Goal: Feedback & Contribution: Leave review/rating

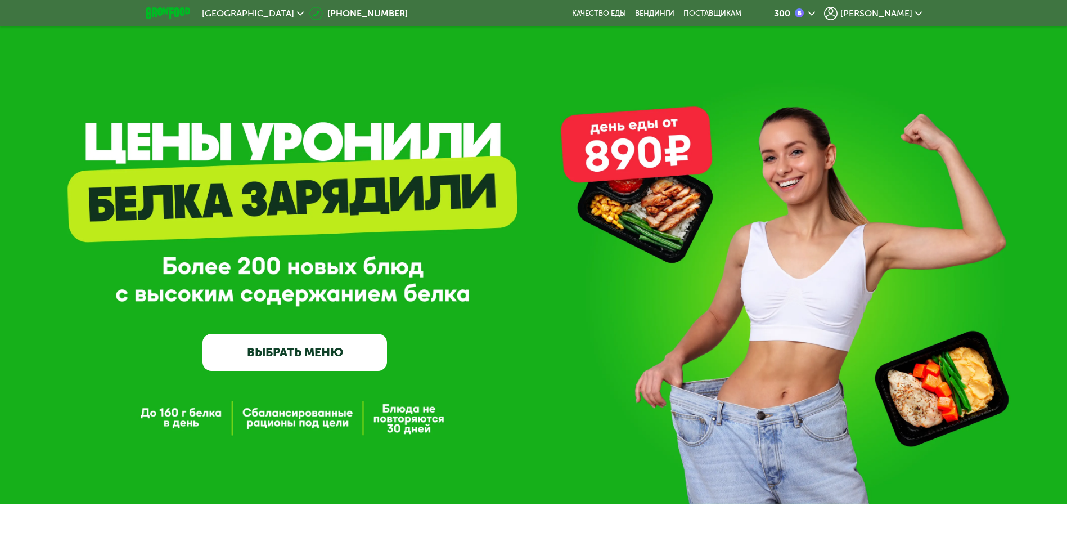
click at [894, 12] on span "[PERSON_NAME]" at bounding box center [876, 13] width 72 height 9
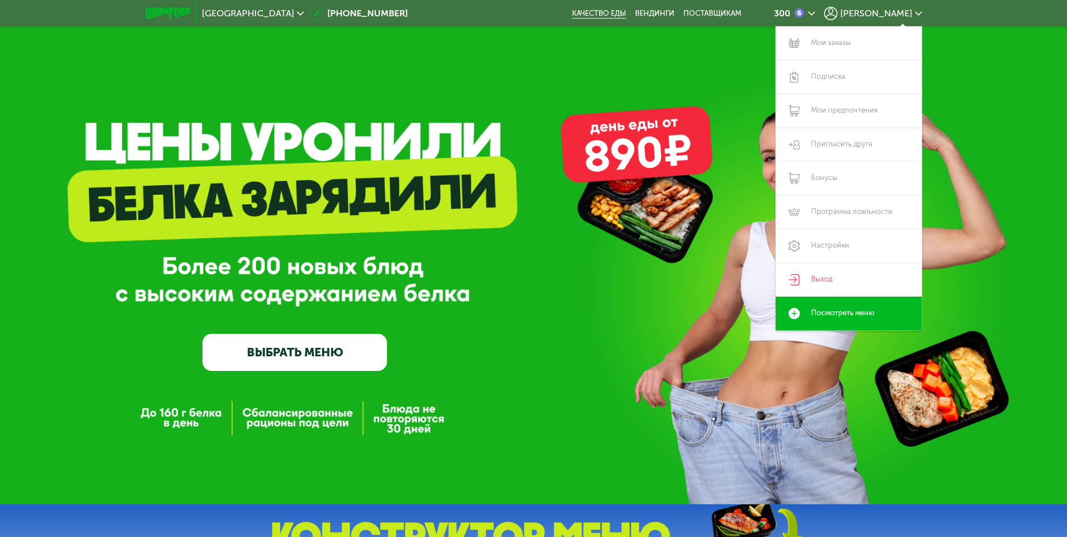
click at [626, 12] on link "Качество еды" at bounding box center [599, 13] width 54 height 9
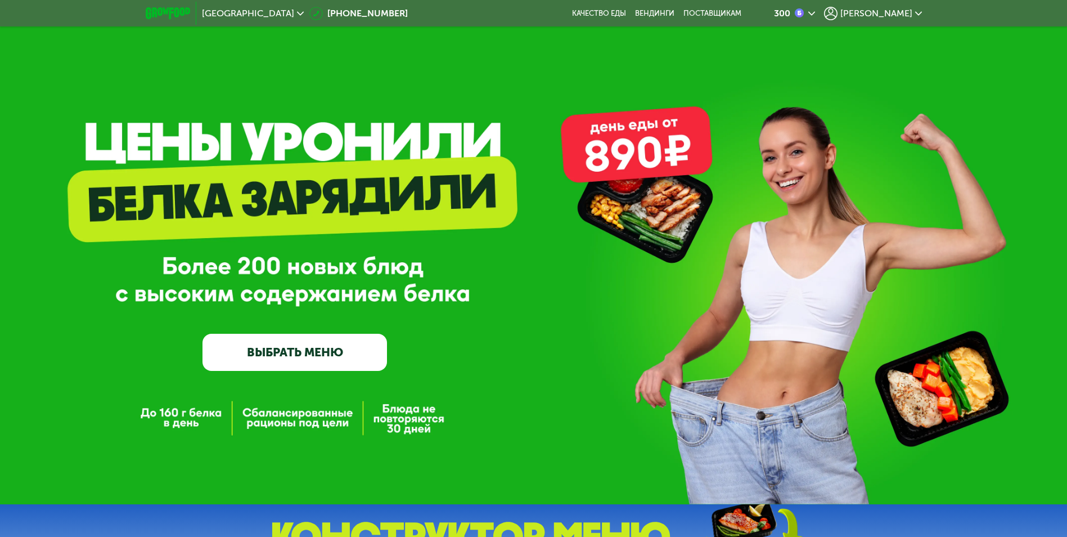
click at [900, 10] on span "[PERSON_NAME]" at bounding box center [876, 13] width 72 height 9
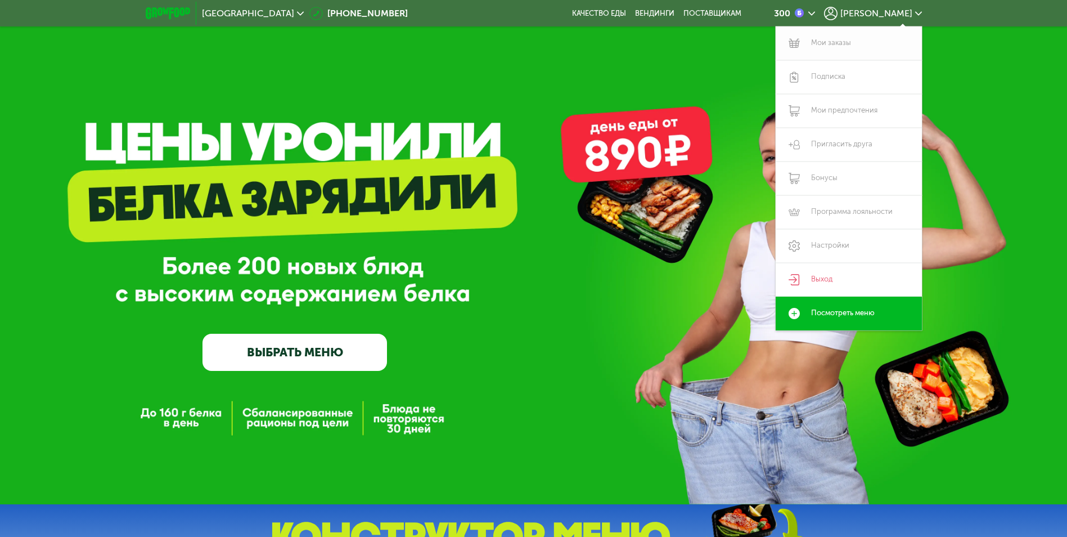
click at [844, 42] on link "Мои заказы" at bounding box center [849, 43] width 146 height 34
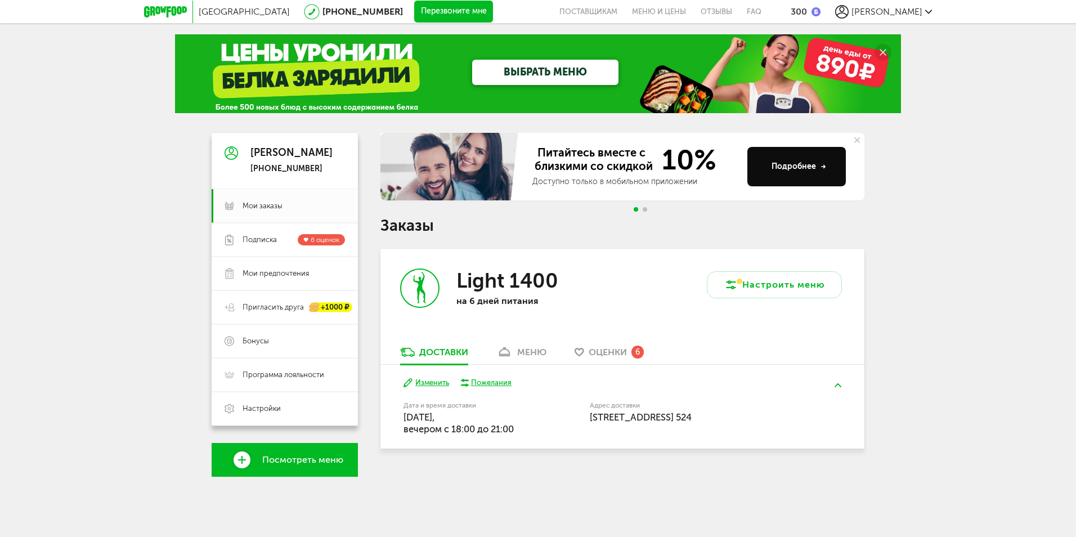
click at [615, 350] on span "Оценки" at bounding box center [607, 352] width 38 height 11
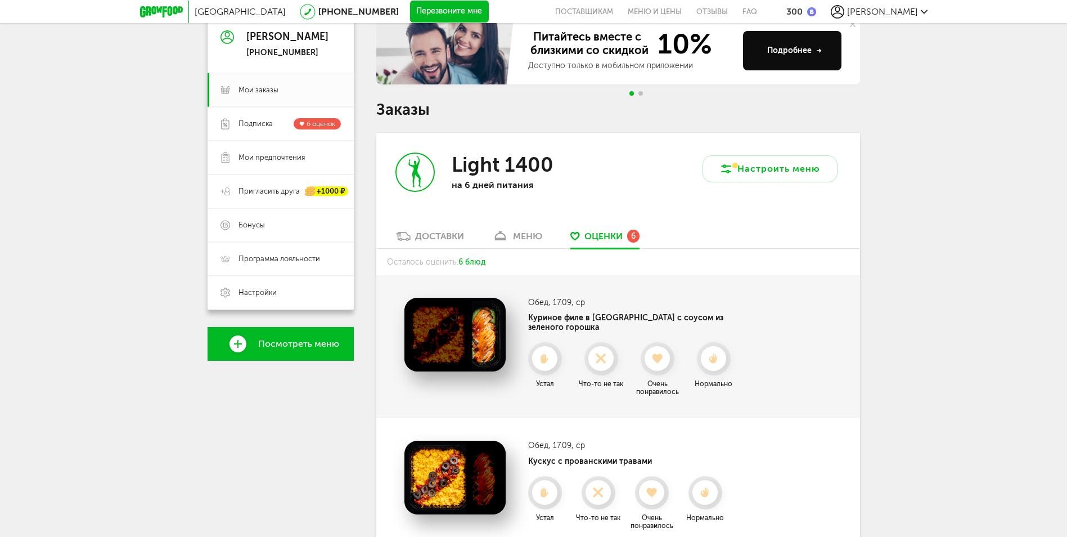
scroll to position [309, 0]
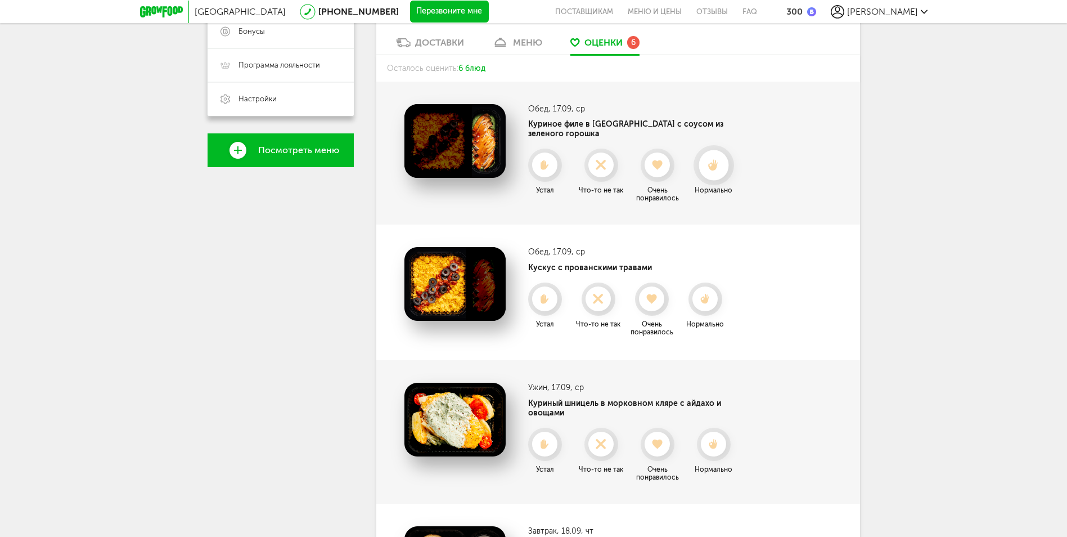
click at [714, 159] on use at bounding box center [713, 165] width 10 height 12
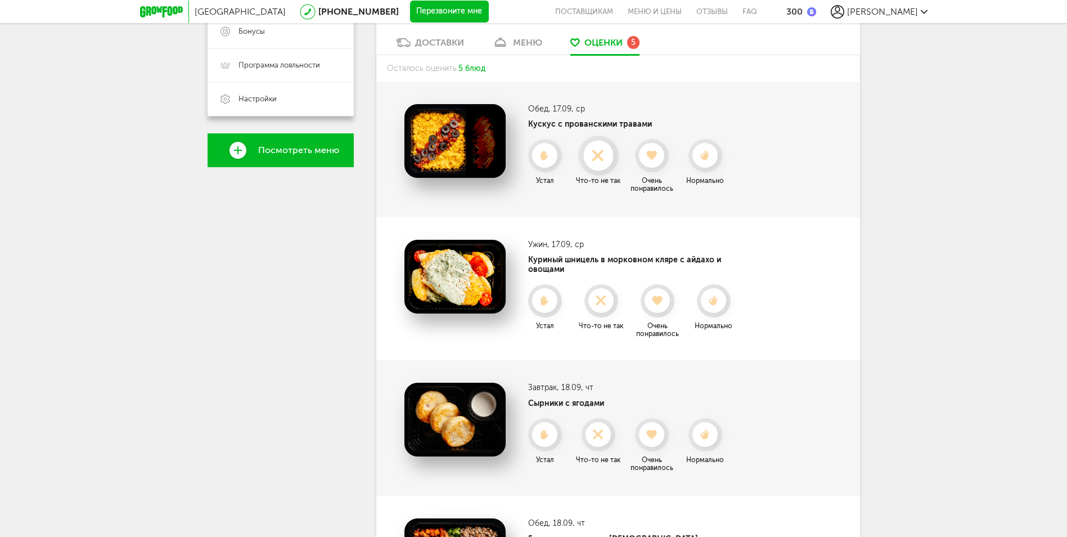
click at [597, 146] on div at bounding box center [598, 156] width 30 height 30
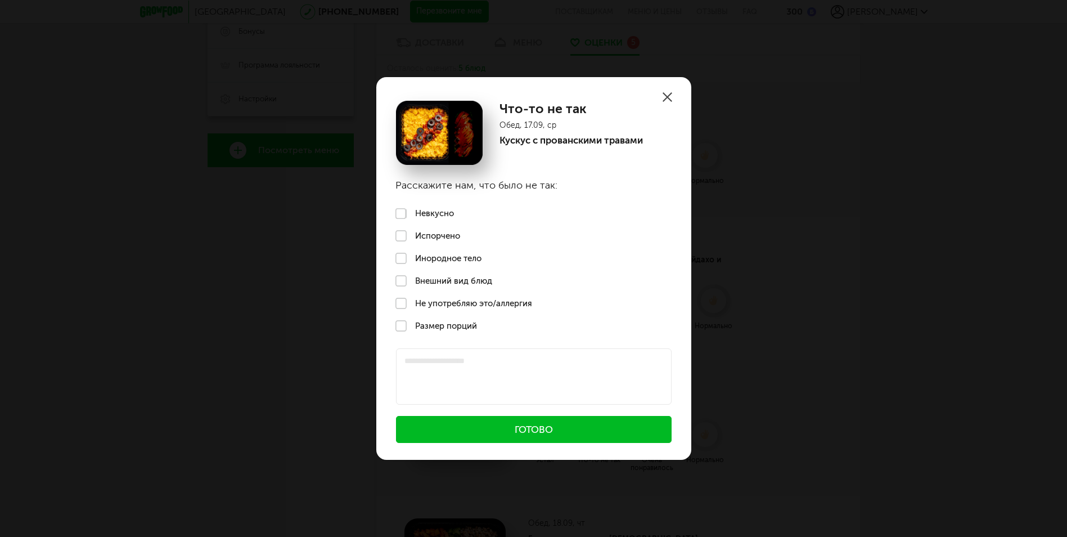
click at [398, 255] on label "Инородное тело" at bounding box center [533, 258] width 315 height 23
click at [436, 361] on textarea at bounding box center [534, 376] width 276 height 56
type textarea "**********"
click at [464, 435] on button "Готово" at bounding box center [534, 429] width 276 height 27
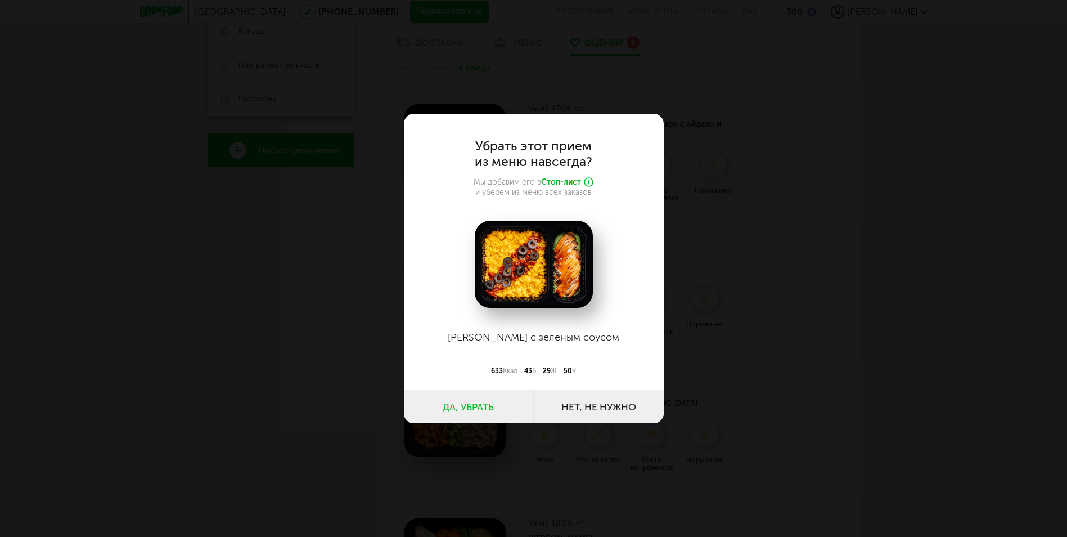
click at [608, 404] on button "Нет, не нужно" at bounding box center [599, 406] width 130 height 34
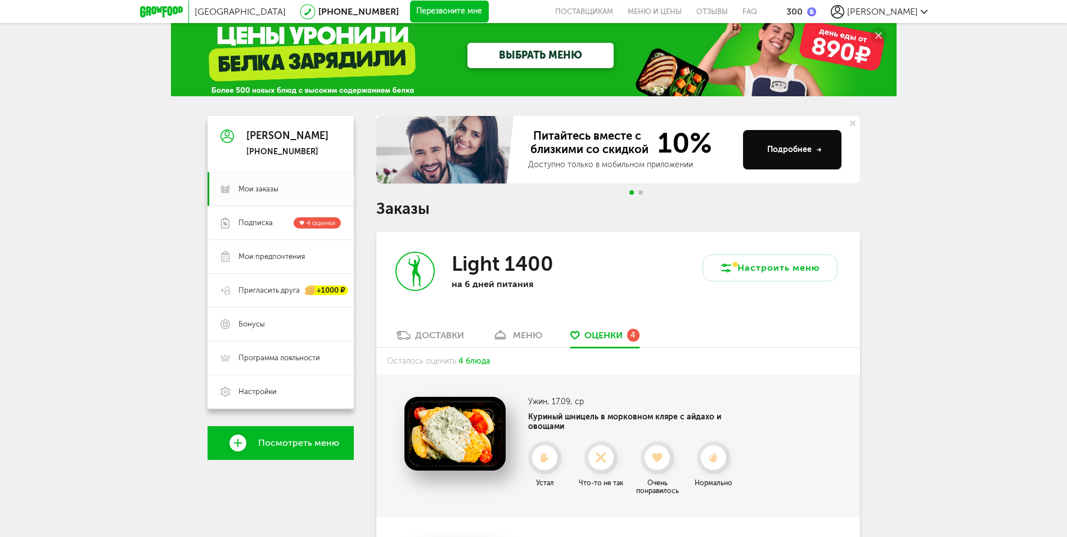
scroll to position [0, 0]
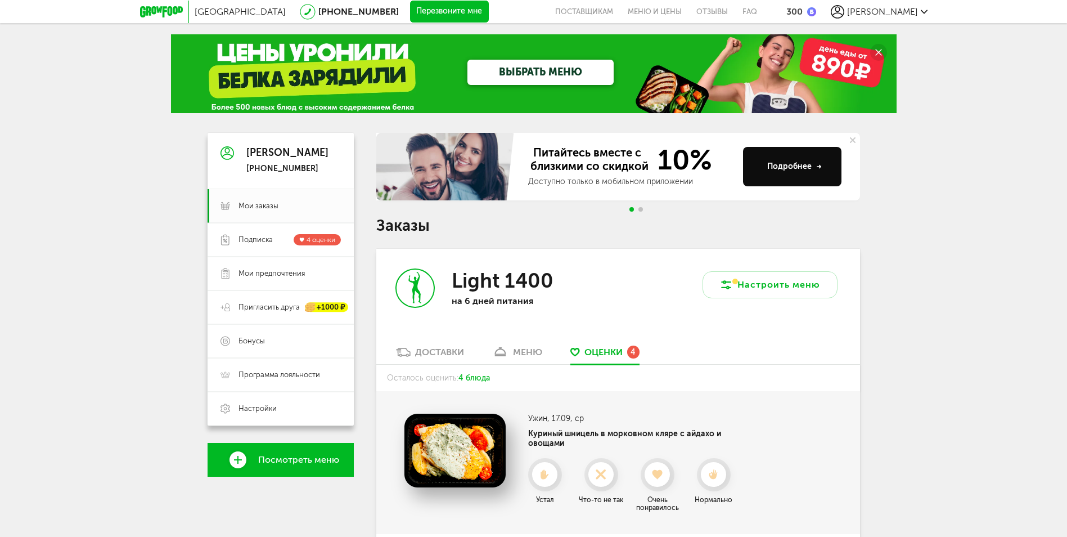
click at [528, 71] on link "ВЫБРАТЬ МЕНЮ" at bounding box center [540, 72] width 146 height 25
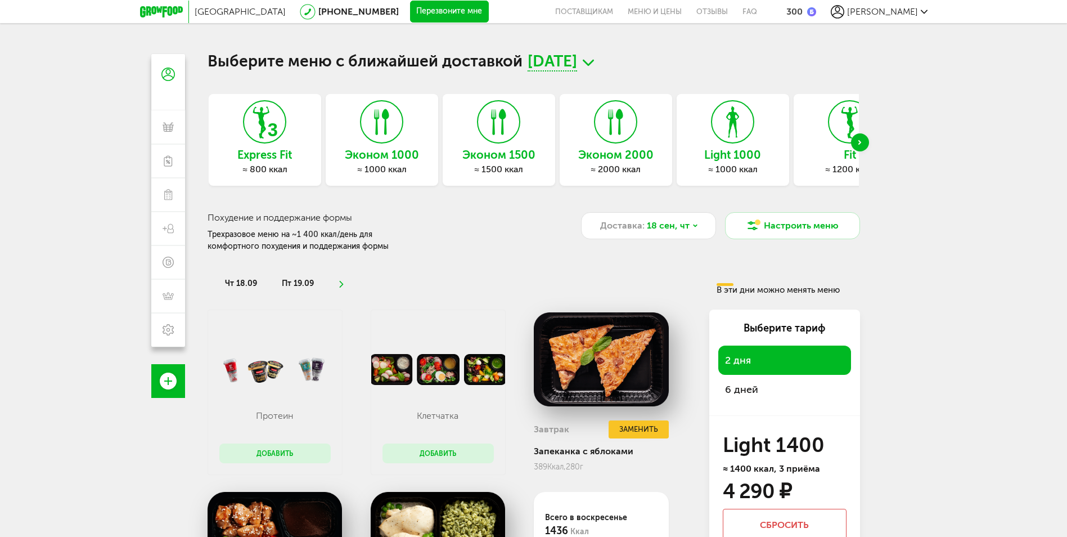
click at [860, 141] on icon "Next slide" at bounding box center [859, 142] width 3 height 5
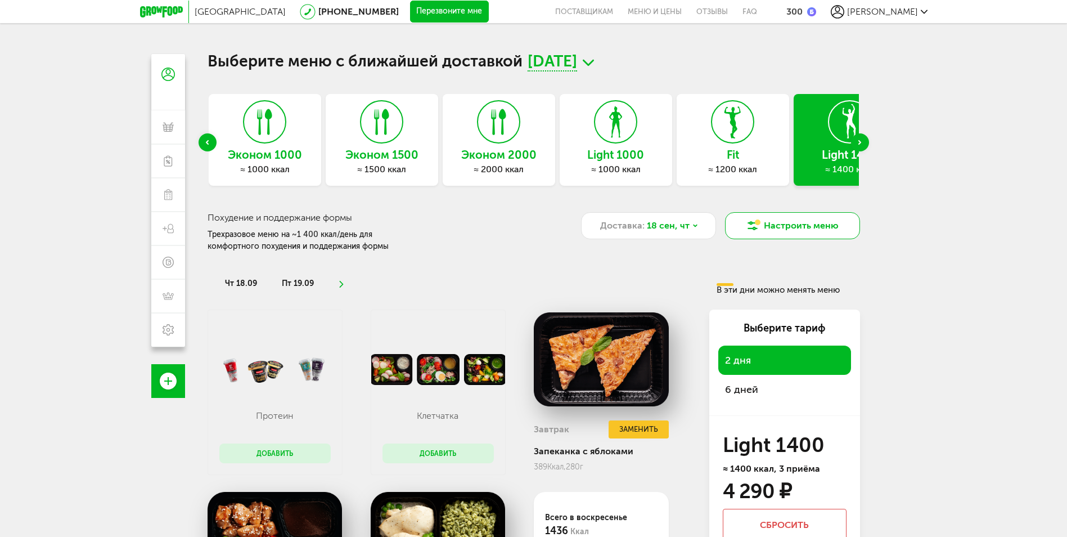
click at [798, 226] on button "Настроить меню" at bounding box center [792, 225] width 135 height 27
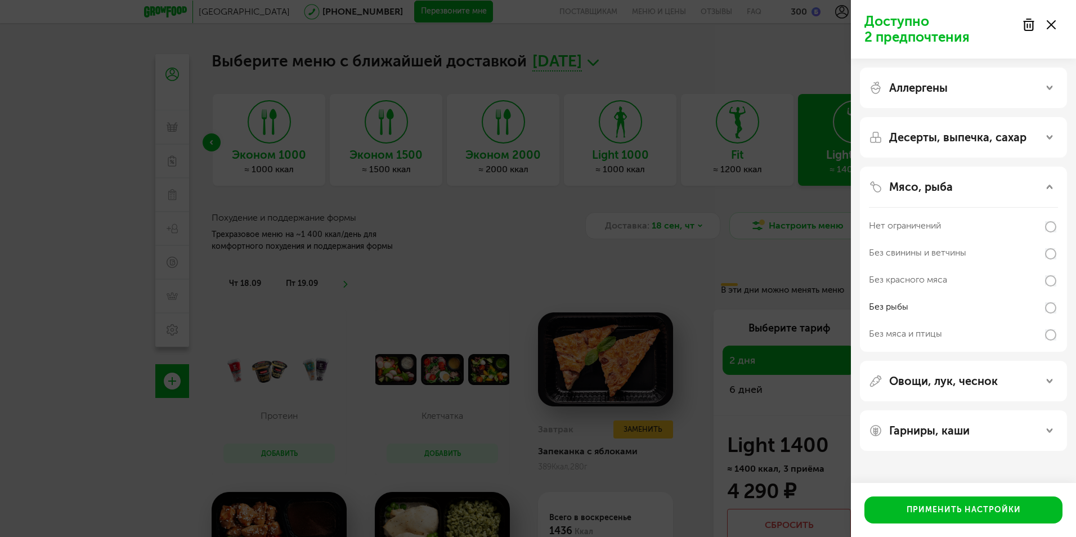
click at [1049, 134] on icon at bounding box center [1049, 137] width 6 height 6
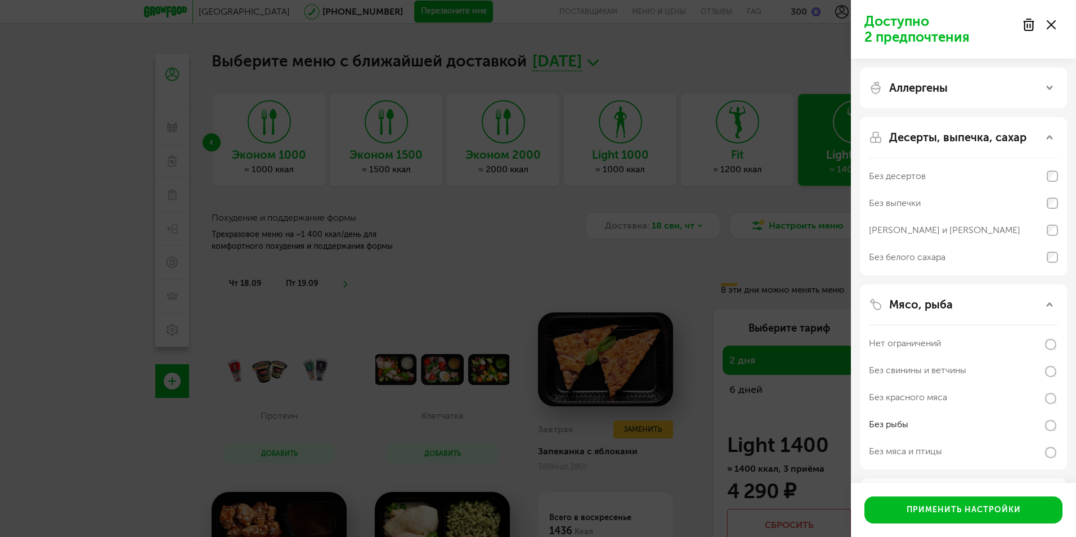
click at [1048, 137] on use at bounding box center [1049, 138] width 6 height 4
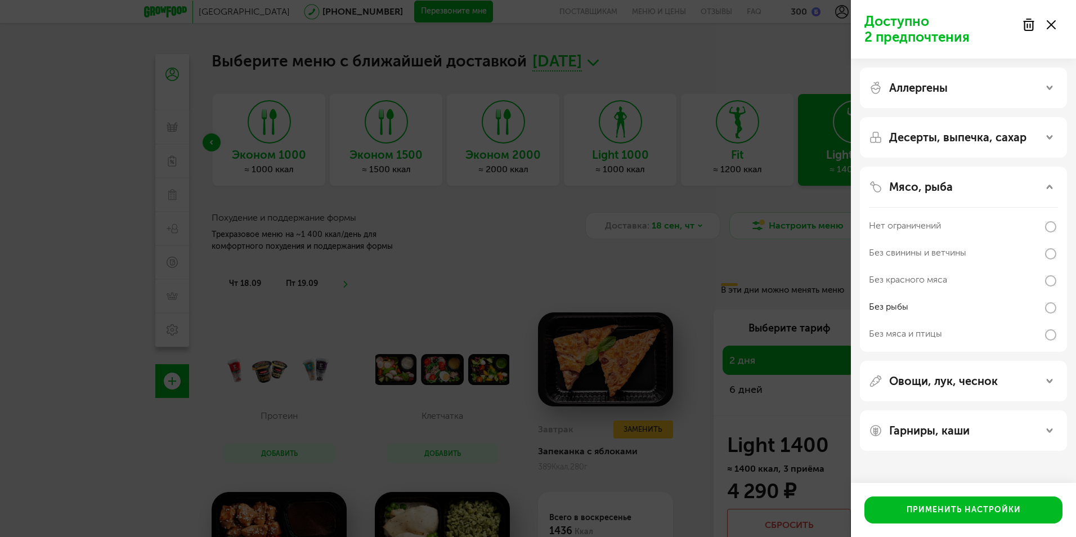
click at [1048, 85] on icon at bounding box center [1049, 88] width 6 height 6
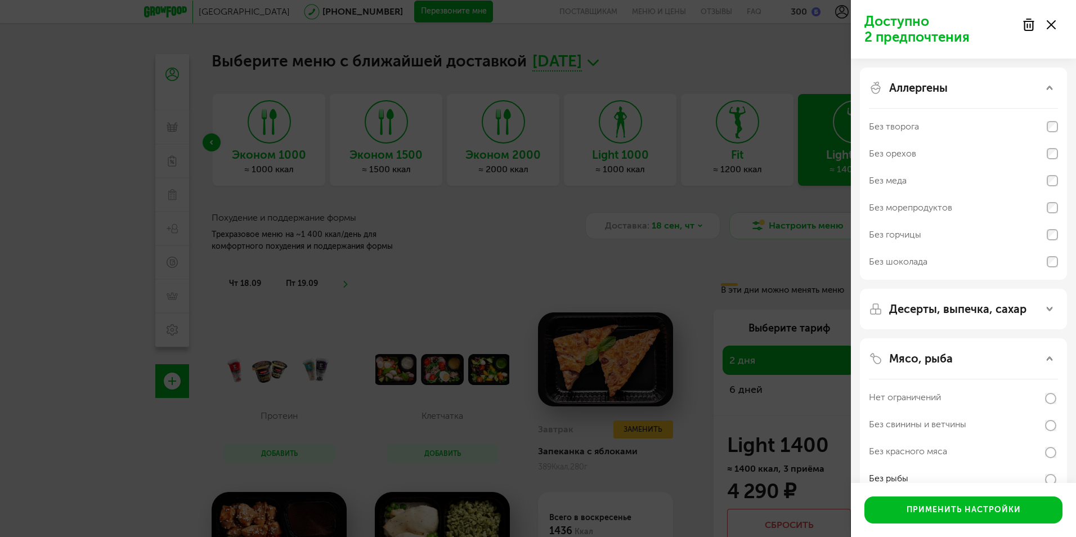
click at [1042, 84] on div "Аллергены" at bounding box center [963, 88] width 189 height 14
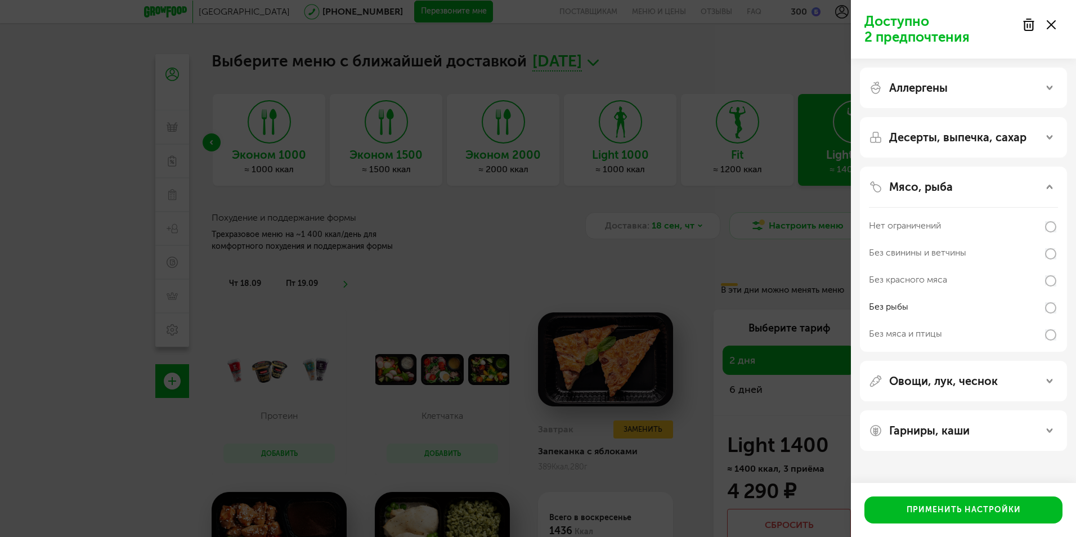
click at [1050, 134] on div "Десерты, выпечка, сахар" at bounding box center [963, 138] width 189 height 14
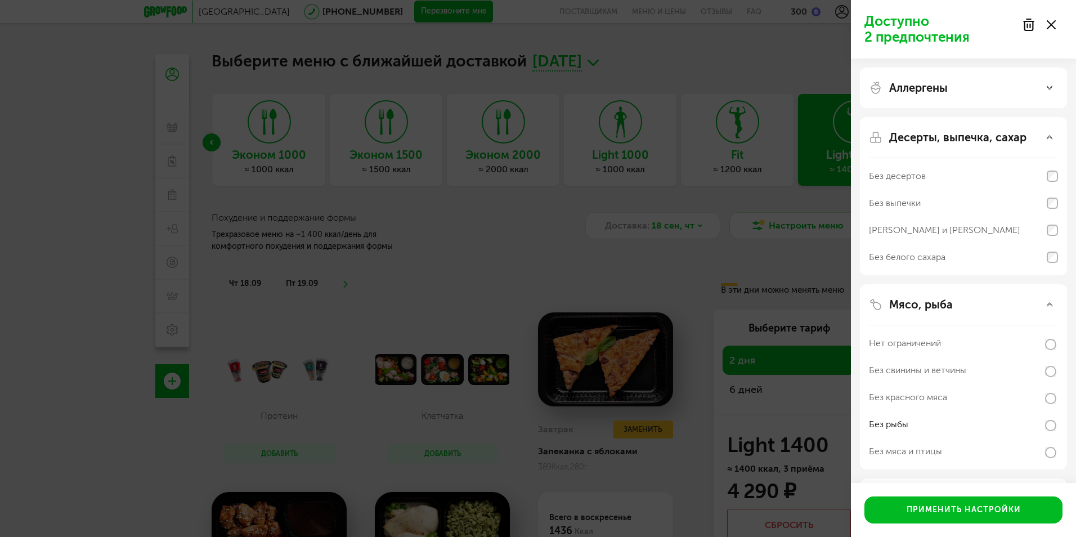
click at [1048, 128] on div "Десерты, выпечка, сахар Без десертов Без выпечки Без сэндвичей и круассанов Без…" at bounding box center [963, 196] width 207 height 158
click at [1045, 137] on div "Десерты, выпечка, сахар" at bounding box center [963, 138] width 189 height 14
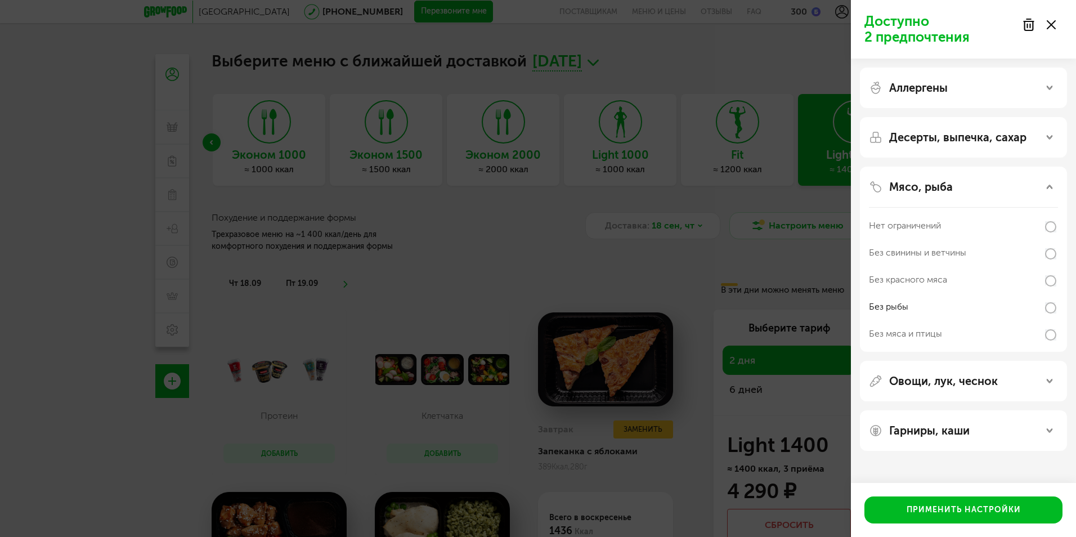
click at [1051, 22] on icon at bounding box center [1050, 24] width 9 height 9
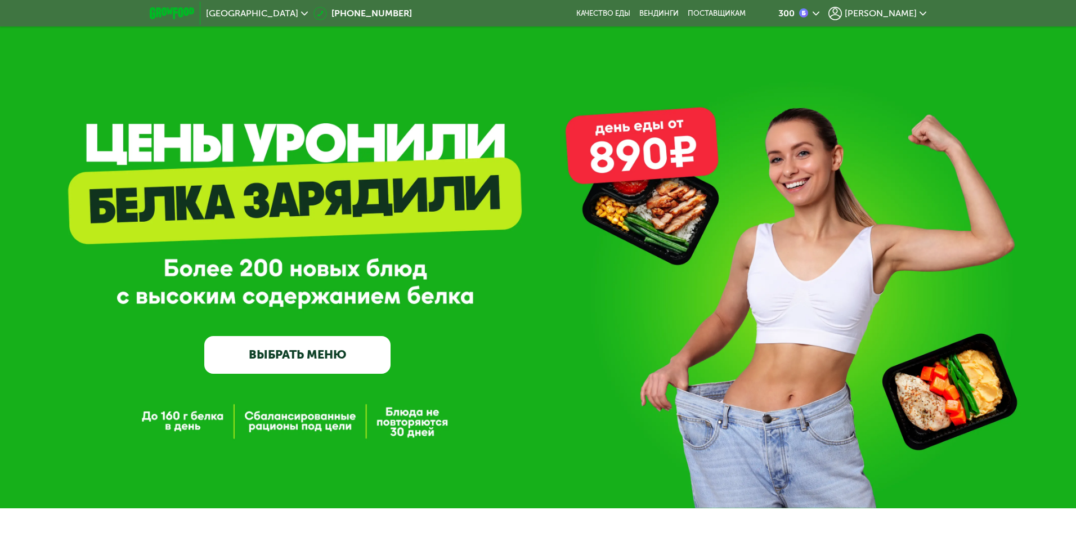
click at [909, 9] on span "[PERSON_NAME]" at bounding box center [880, 13] width 72 height 9
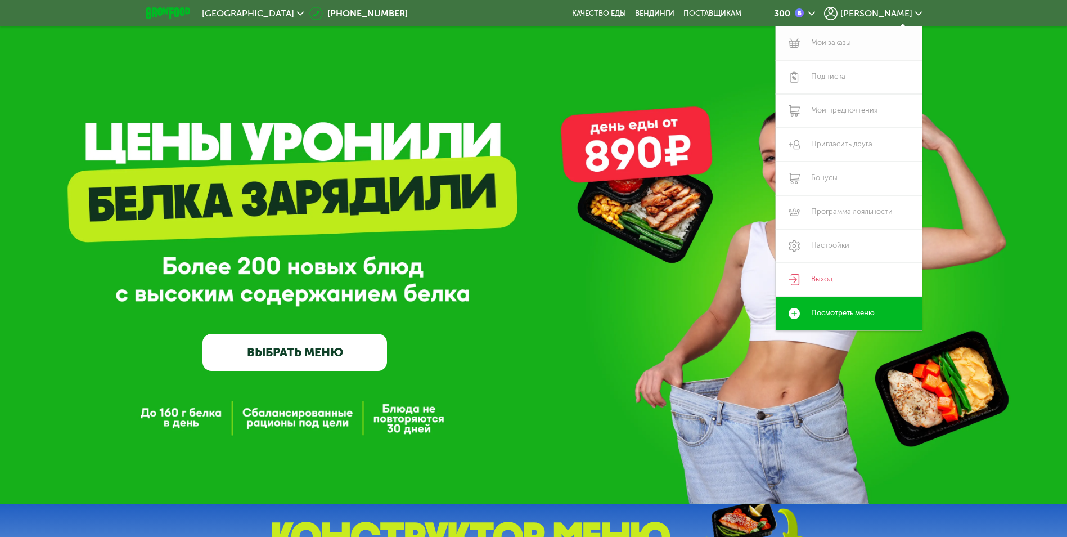
click at [831, 43] on link "Мои заказы" at bounding box center [849, 43] width 146 height 34
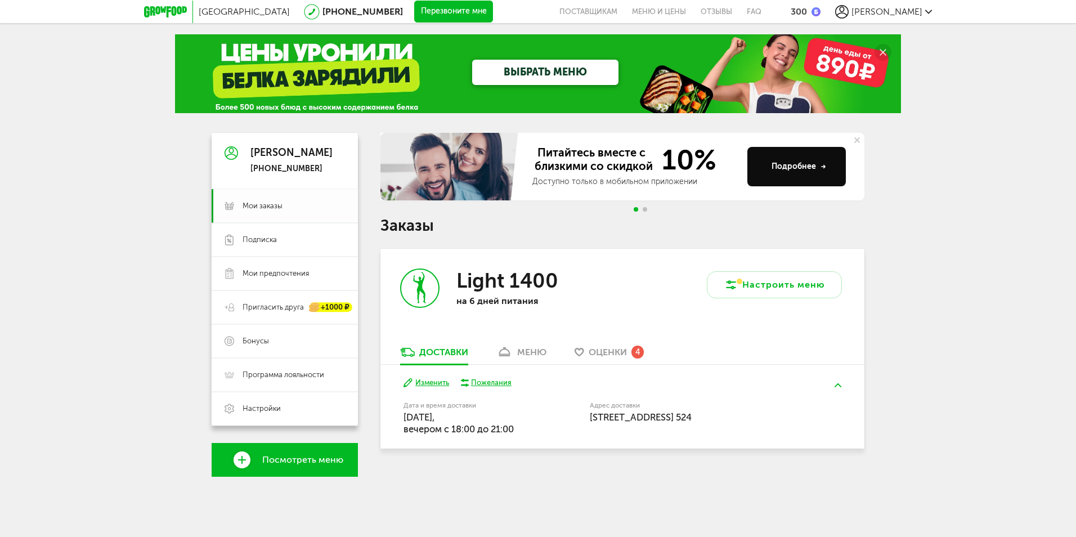
click at [262, 208] on span "Мои заказы" at bounding box center [262, 206] width 40 height 10
click at [268, 203] on span "Мои заказы" at bounding box center [262, 206] width 40 height 10
click at [878, 51] on circle at bounding box center [882, 52] width 17 height 17
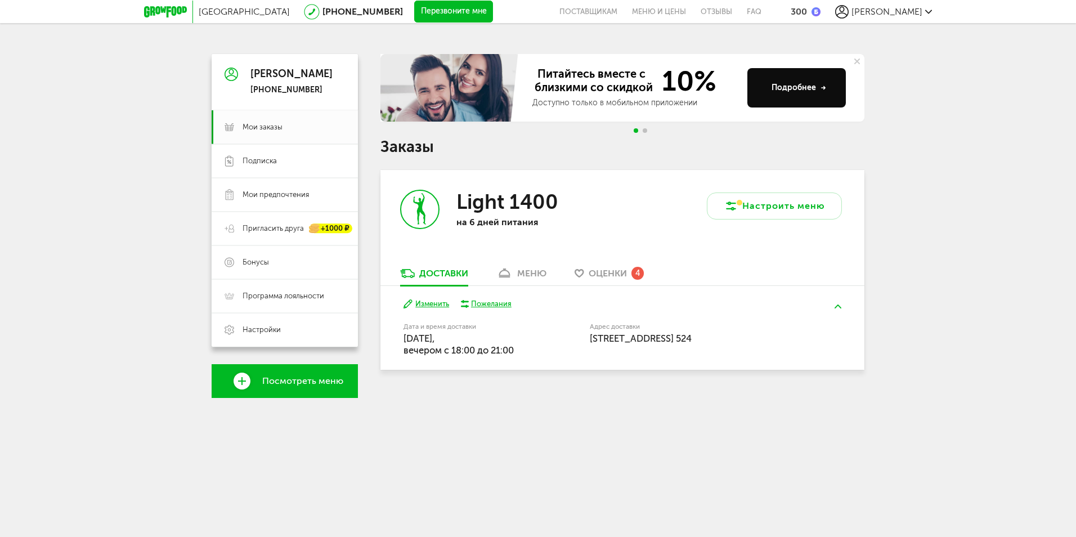
click at [613, 269] on span "Оценки" at bounding box center [607, 273] width 38 height 11
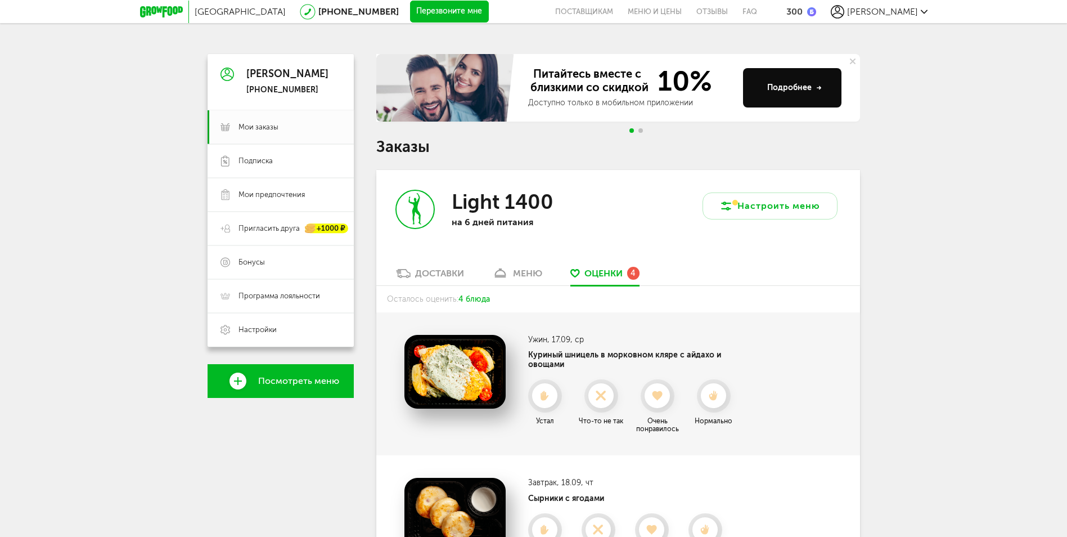
click at [901, 8] on span "[PERSON_NAME]" at bounding box center [882, 11] width 71 height 11
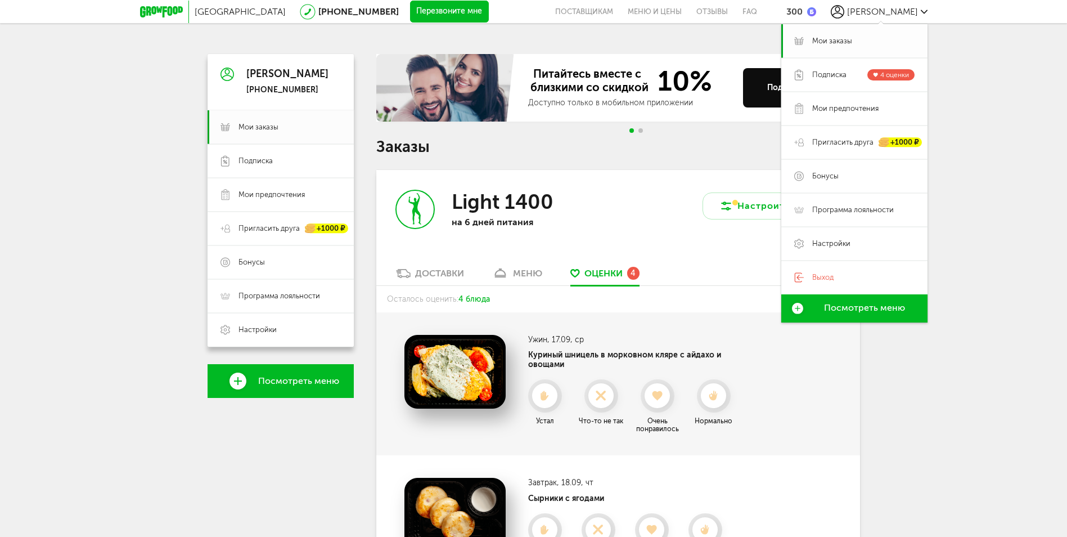
click at [835, 41] on span "Мои заказы" at bounding box center [832, 41] width 40 height 10
click at [838, 41] on span "Мои заказы" at bounding box center [832, 41] width 40 height 10
click at [1014, 165] on div "Санкт-Петербург 8 (800) 555-21-78 Перезвоните мне поставщикам Меню и цены Отзыв…" at bounding box center [533, 459] width 1067 height 919
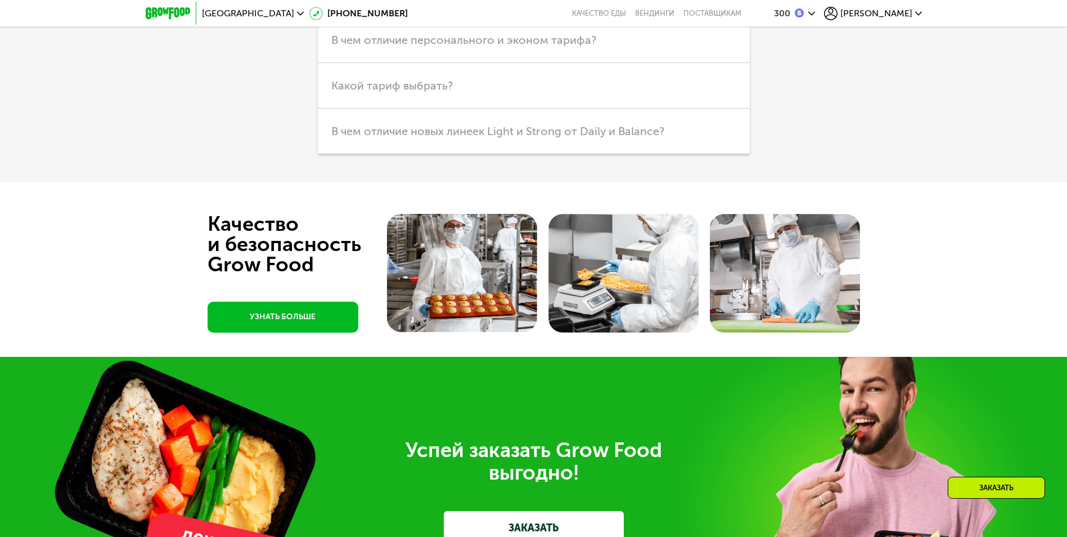
scroll to position [3558, 0]
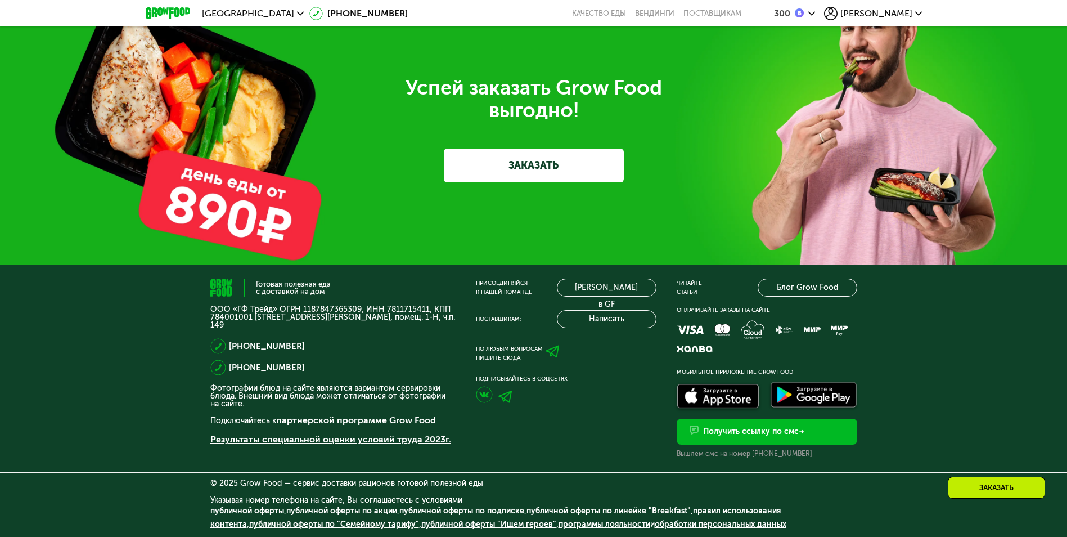
click at [506, 396] on img at bounding box center [505, 396] width 14 height 12
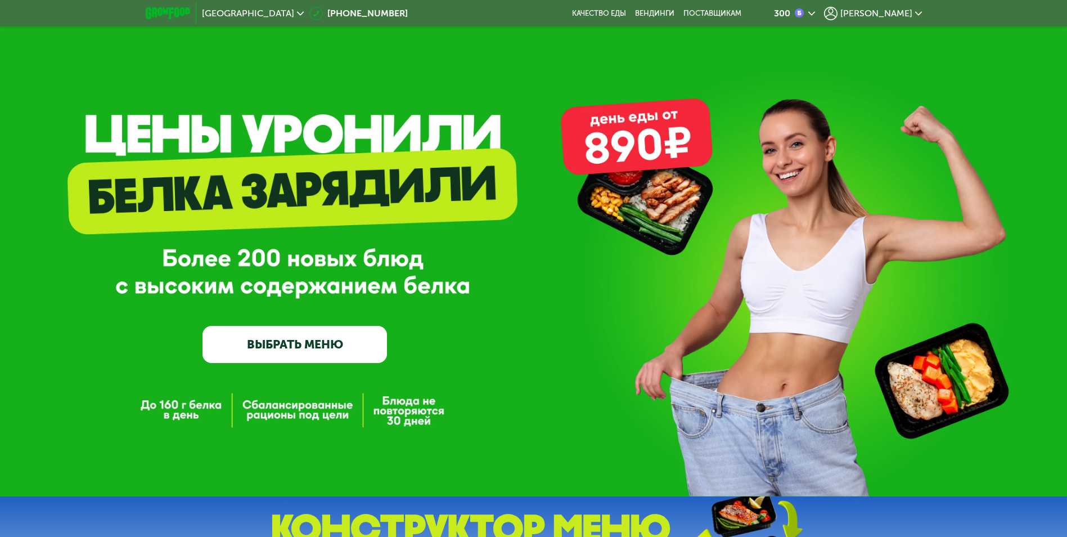
scroll to position [0, 0]
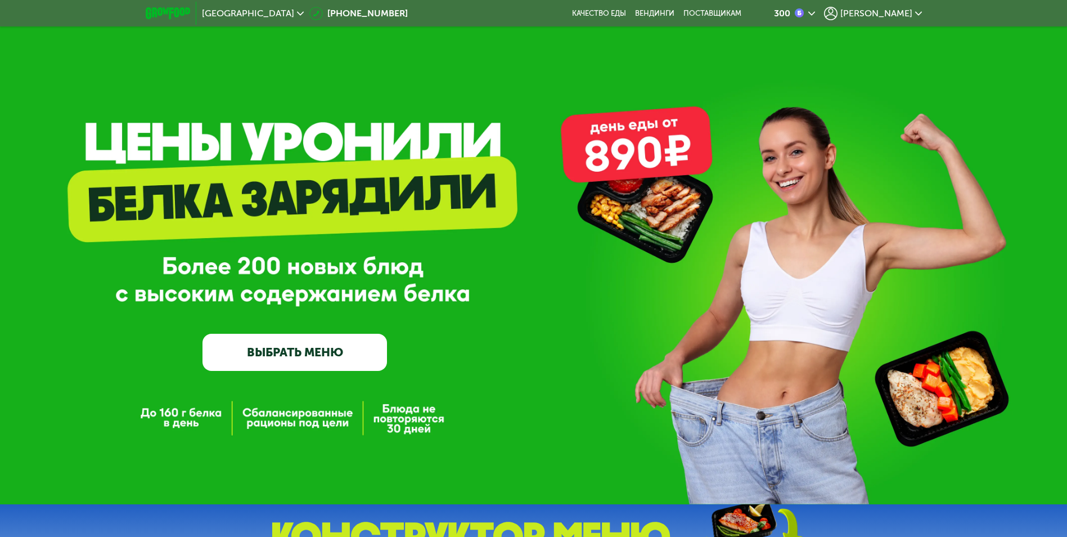
click at [297, 11] on icon at bounding box center [300, 13] width 7 height 7
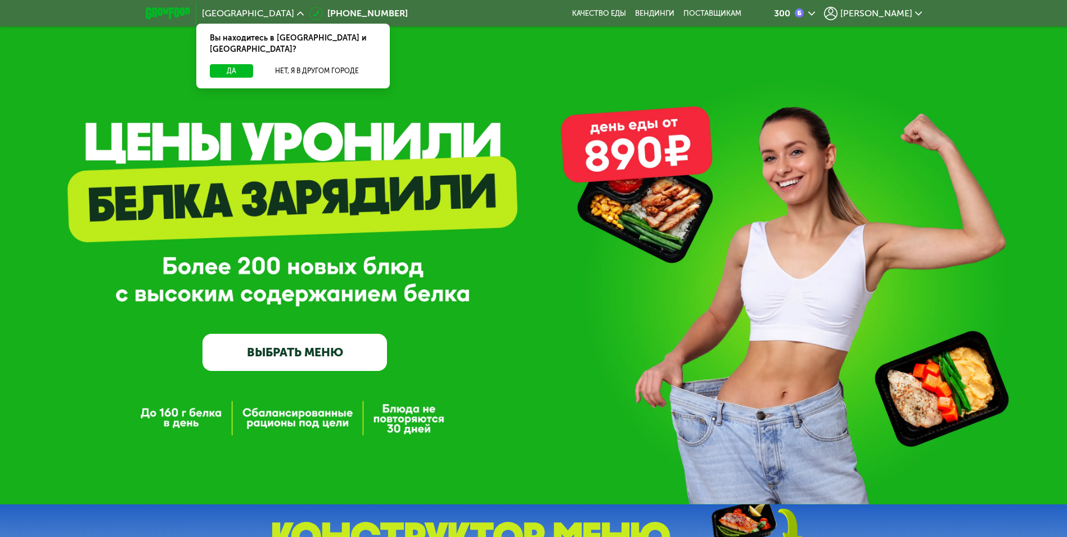
click at [558, 70] on div "GrowFood — доставка правильного питания ВЫБРАТЬ МЕНЮ" at bounding box center [533, 252] width 1067 height 504
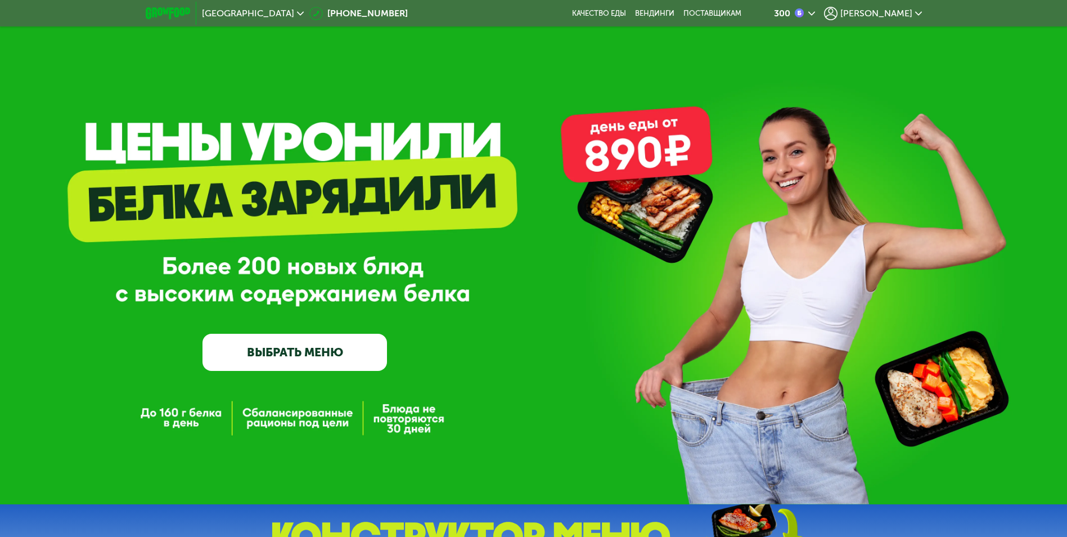
click at [919, 8] on div "[PERSON_NAME]" at bounding box center [873, 14] width 98 height 14
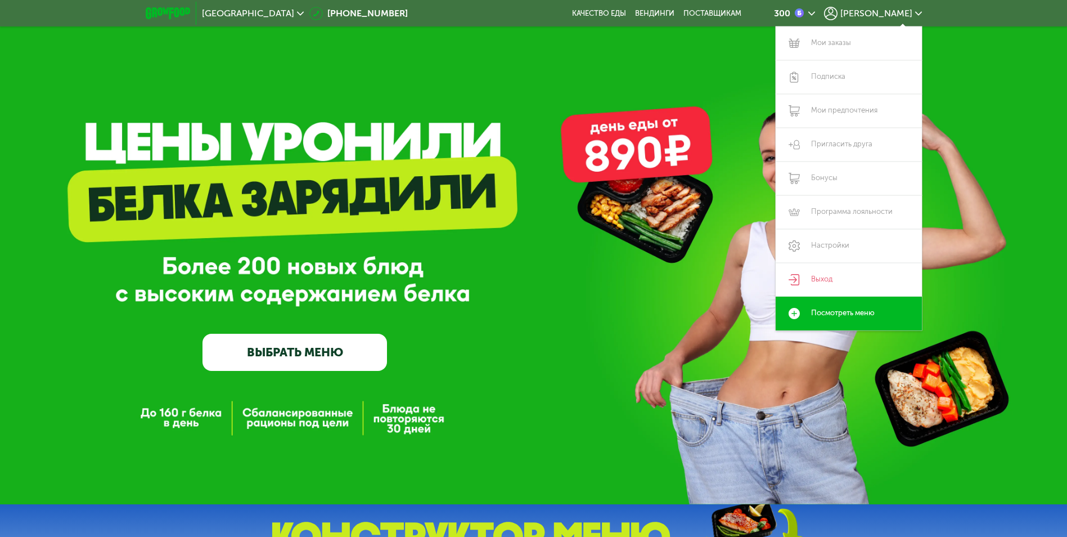
click at [666, 44] on div "GrowFood — доставка правильного питания ВЫБРАТЬ МЕНЮ" at bounding box center [533, 252] width 1067 height 504
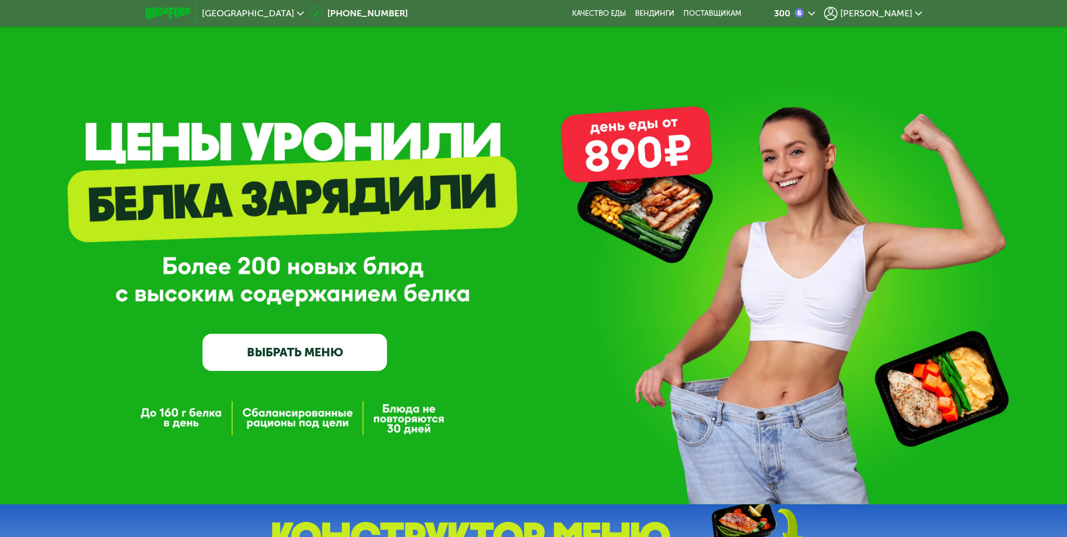
click at [902, 12] on span "[PERSON_NAME]" at bounding box center [876, 13] width 72 height 9
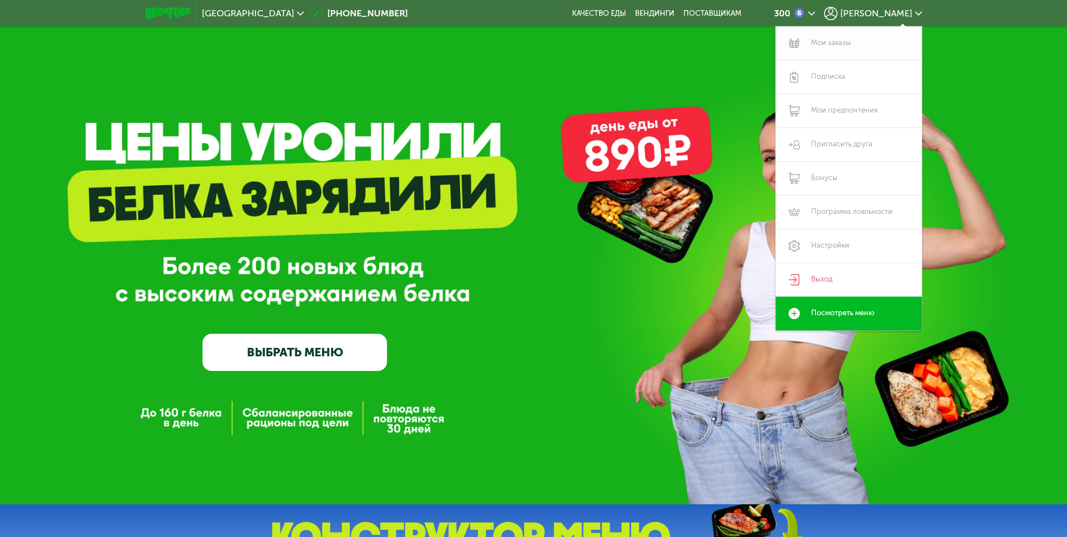
click at [828, 41] on link "Мои заказы" at bounding box center [849, 43] width 146 height 34
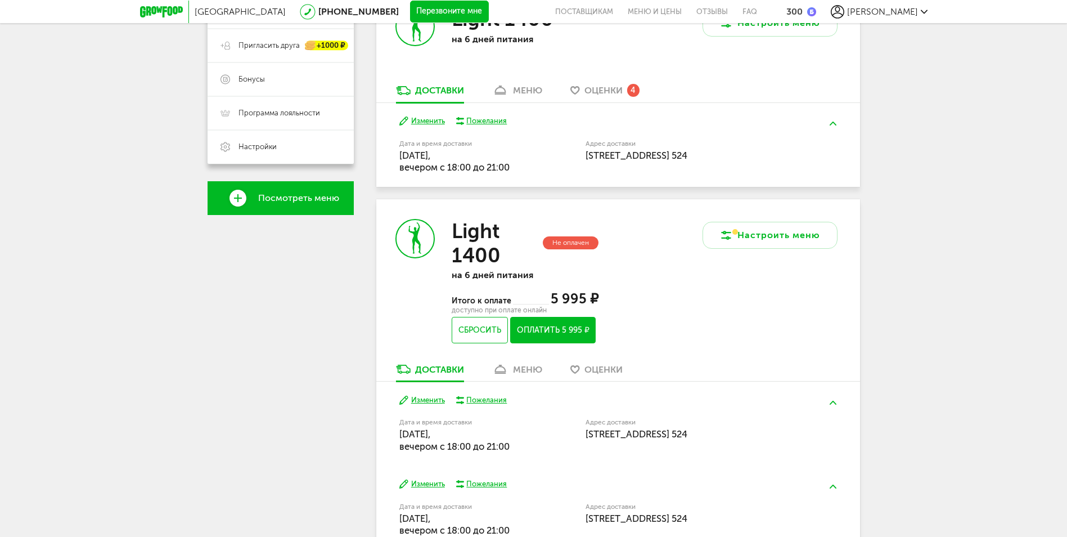
scroll to position [178, 0]
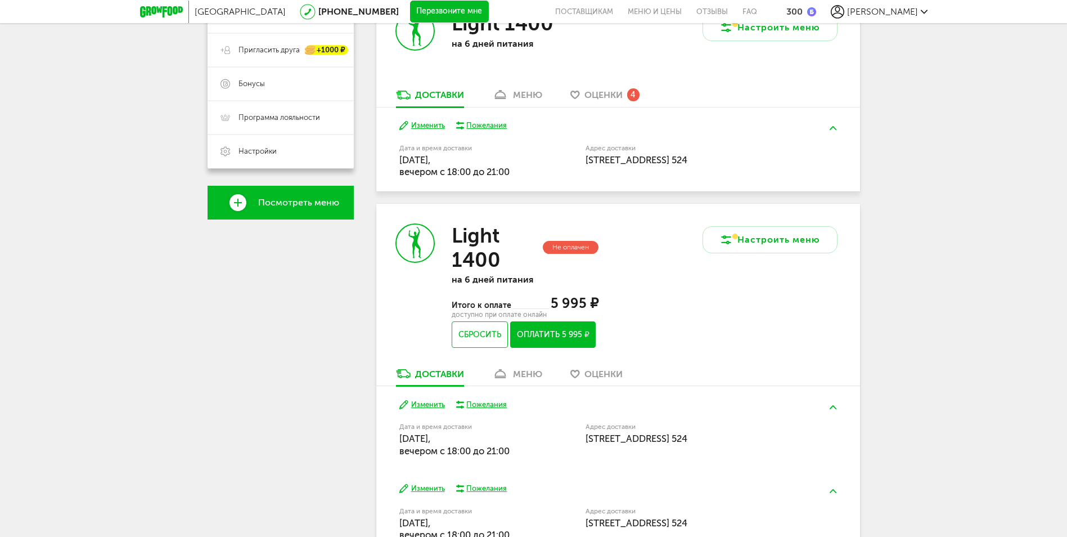
click at [527, 379] on div "меню" at bounding box center [527, 373] width 29 height 11
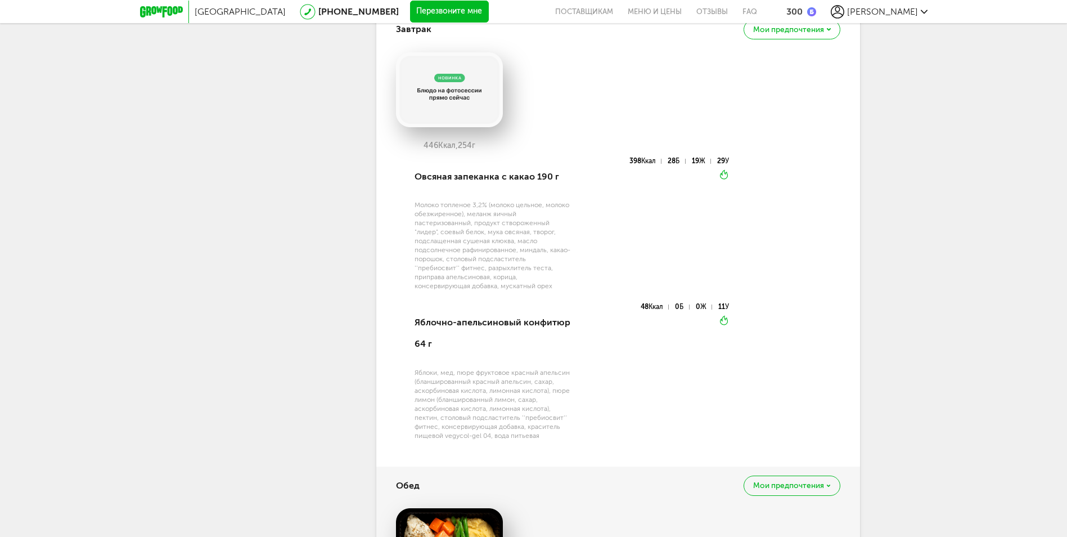
scroll to position [619, 0]
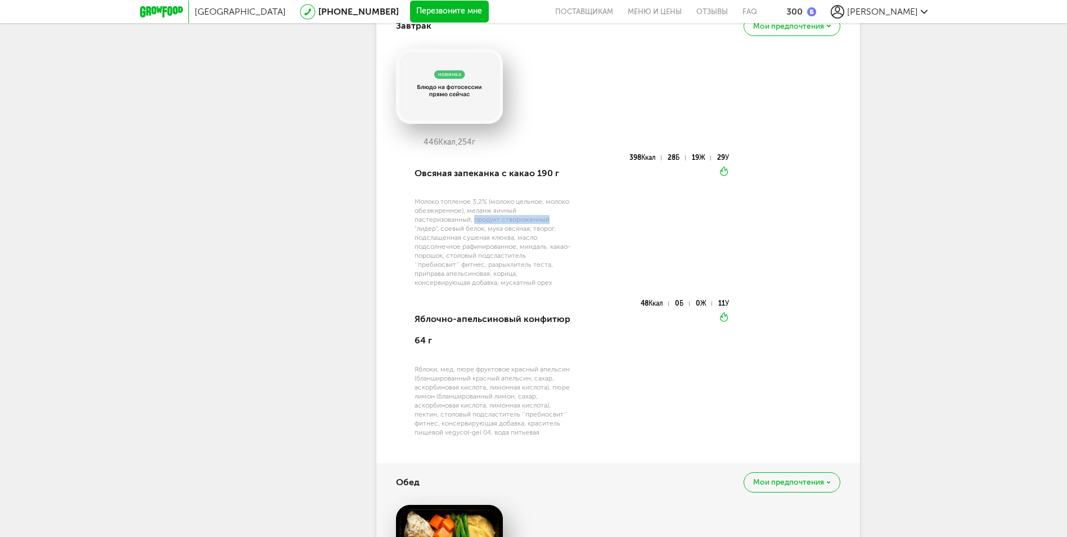
drag, startPoint x: 475, startPoint y: 231, endPoint x: 550, endPoint y: 234, distance: 75.4
click at [550, 234] on div "Молоко топленое 3,2% (молоко цельное, молоко обезжиренное), меланж яичный пасте…" at bounding box center [493, 242] width 156 height 90
copy div "продукт створоженный"
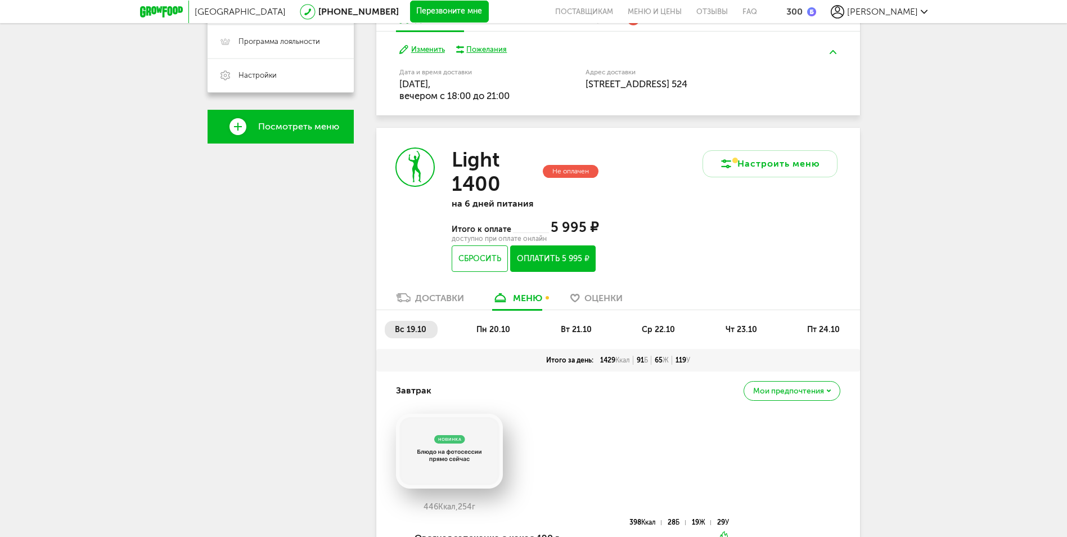
scroll to position [255, 0]
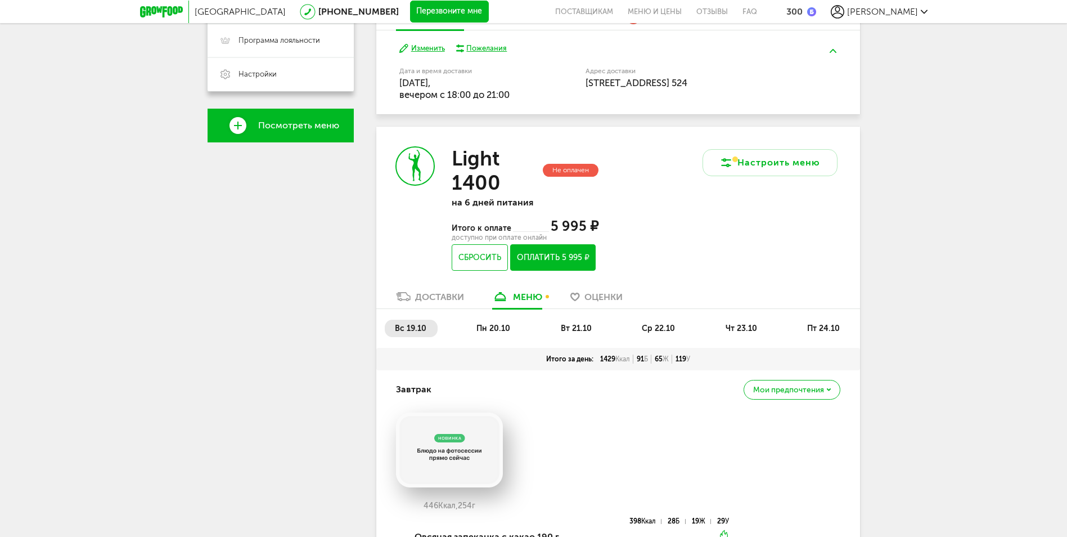
click at [489, 333] on span "пн 20.10" at bounding box center [493, 328] width 34 height 10
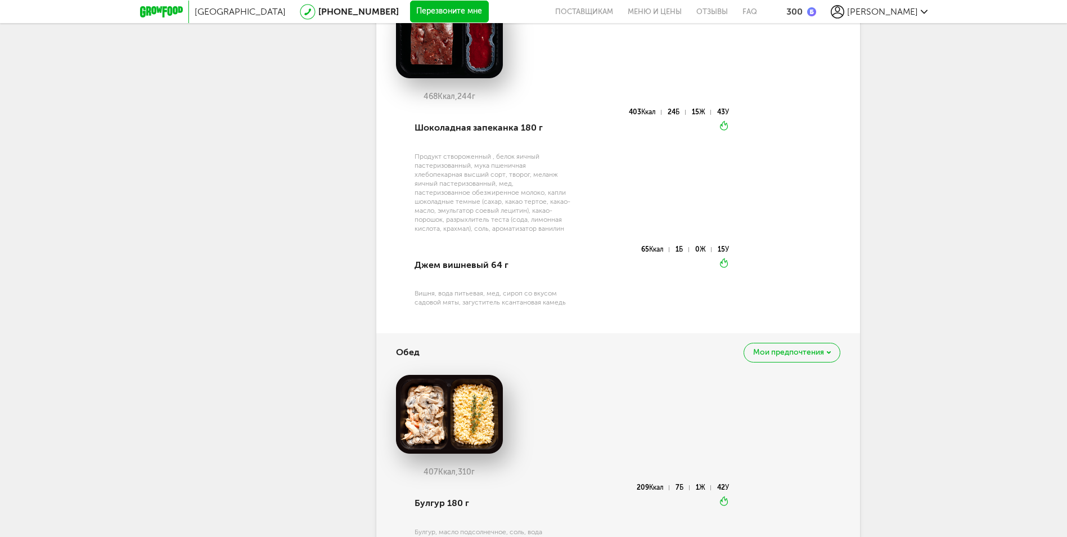
scroll to position [461, 0]
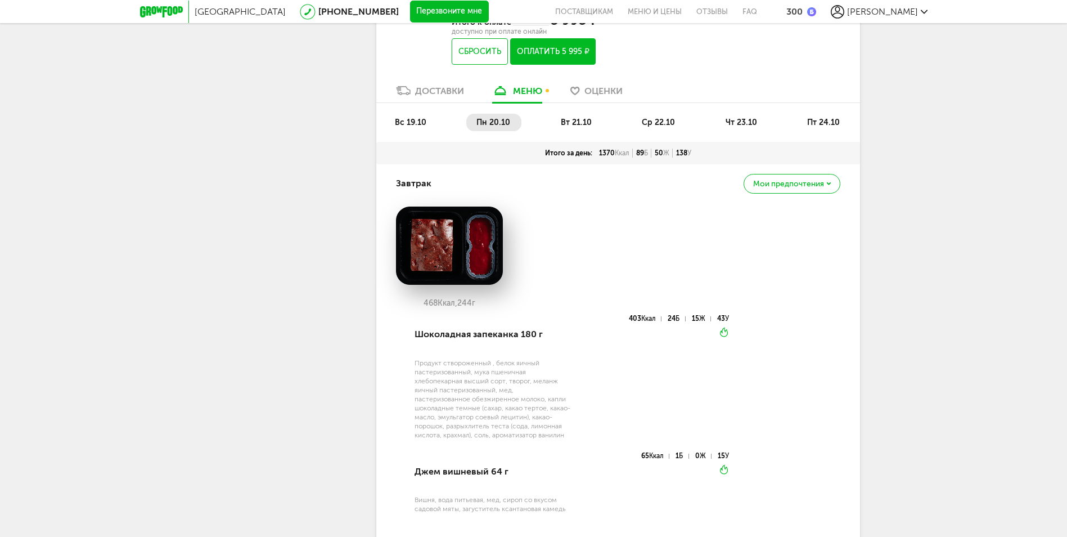
click at [575, 127] on span "вт 21.10" at bounding box center [576, 123] width 31 height 10
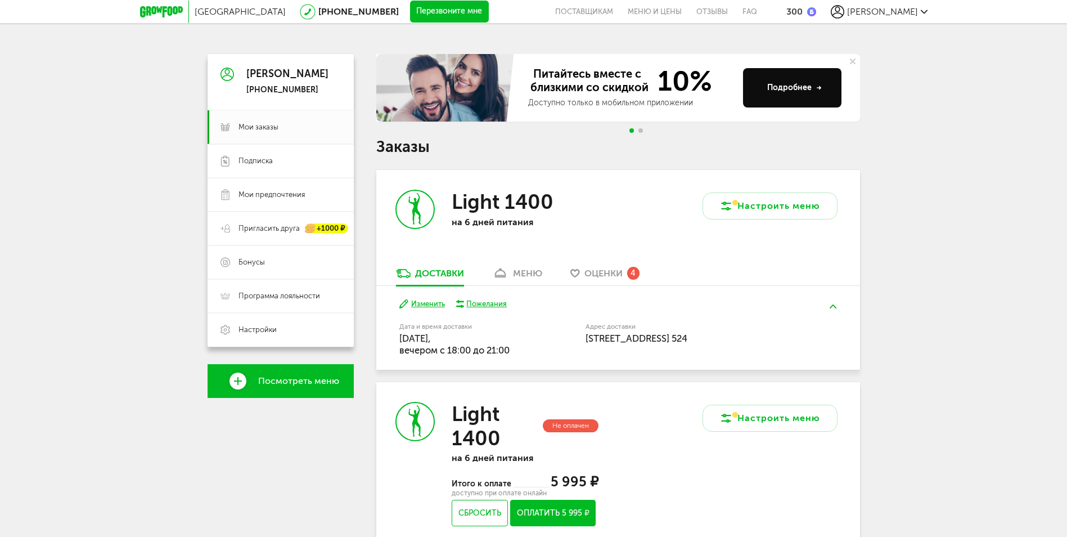
scroll to position [206, 0]
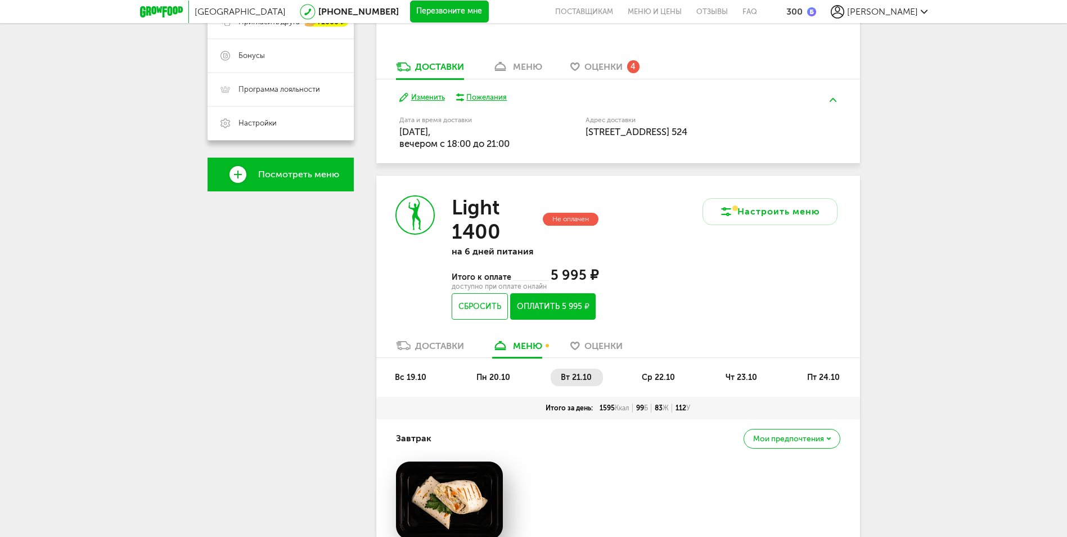
click at [651, 382] on span "ср 22.10" at bounding box center [658, 377] width 33 height 10
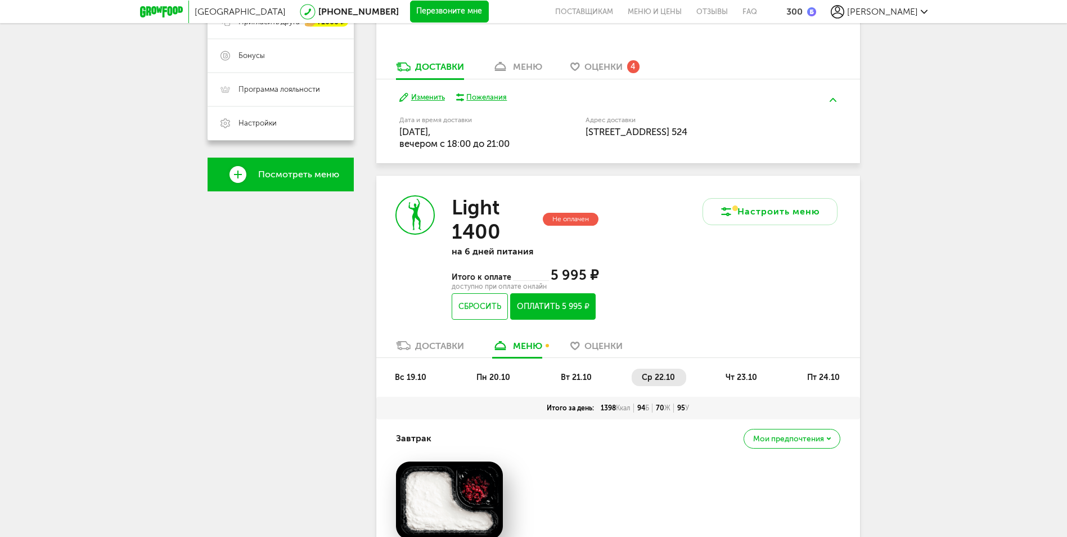
click at [747, 382] on span "чт 23.10" at bounding box center [742, 377] width 32 height 10
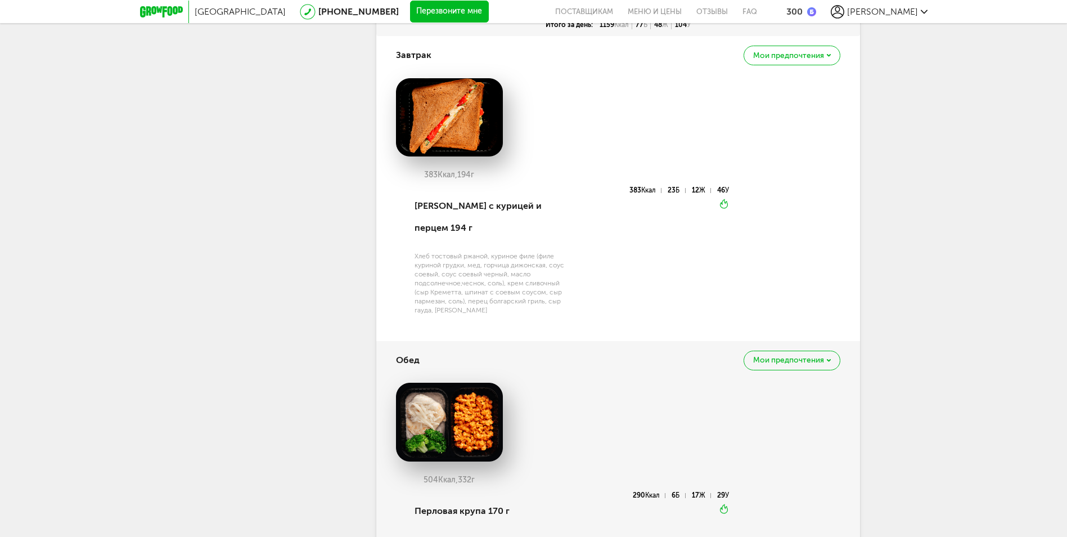
scroll to position [390, 0]
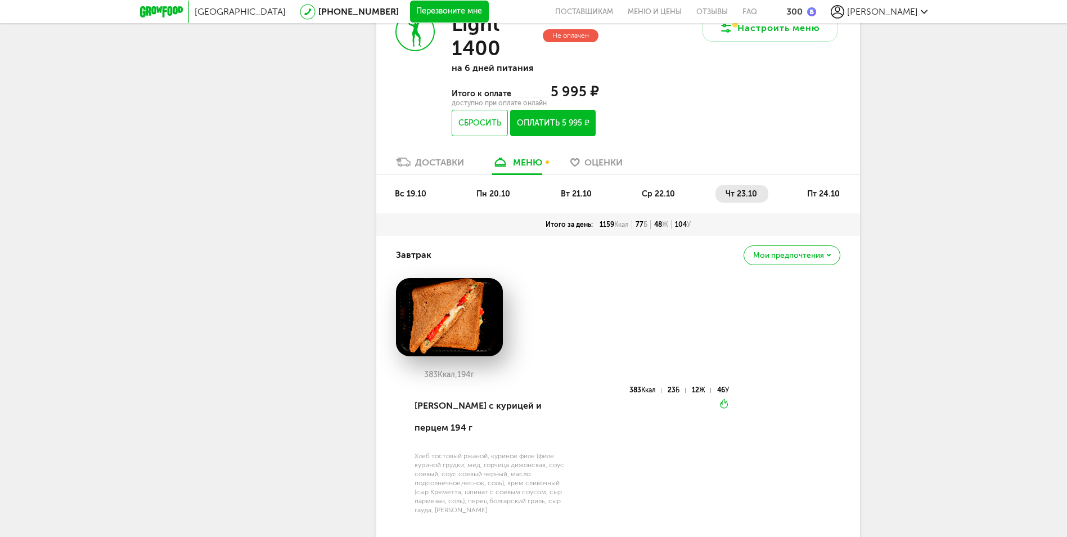
click at [813, 199] on span "пт 24.10" at bounding box center [823, 194] width 33 height 10
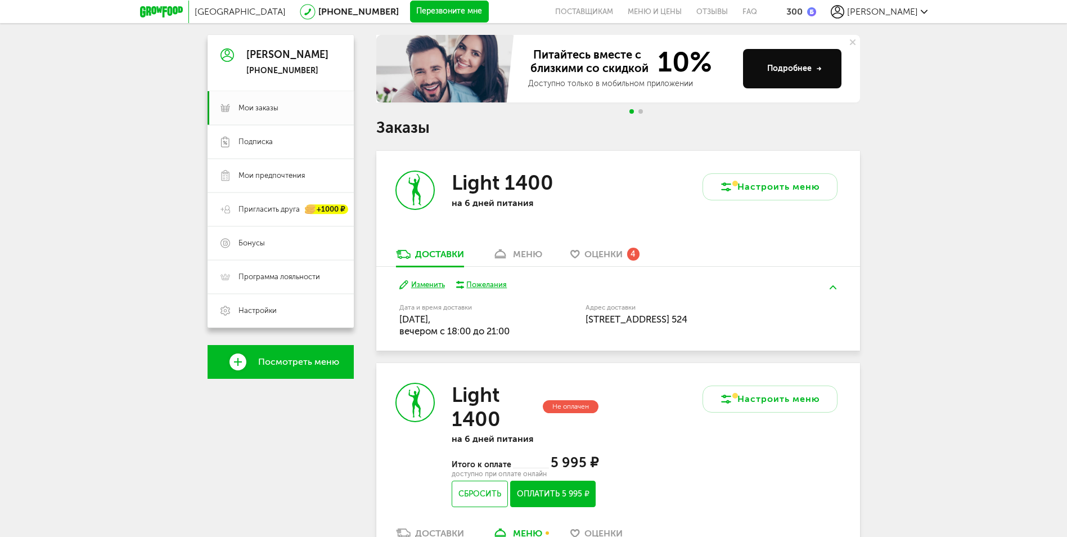
scroll to position [0, 0]
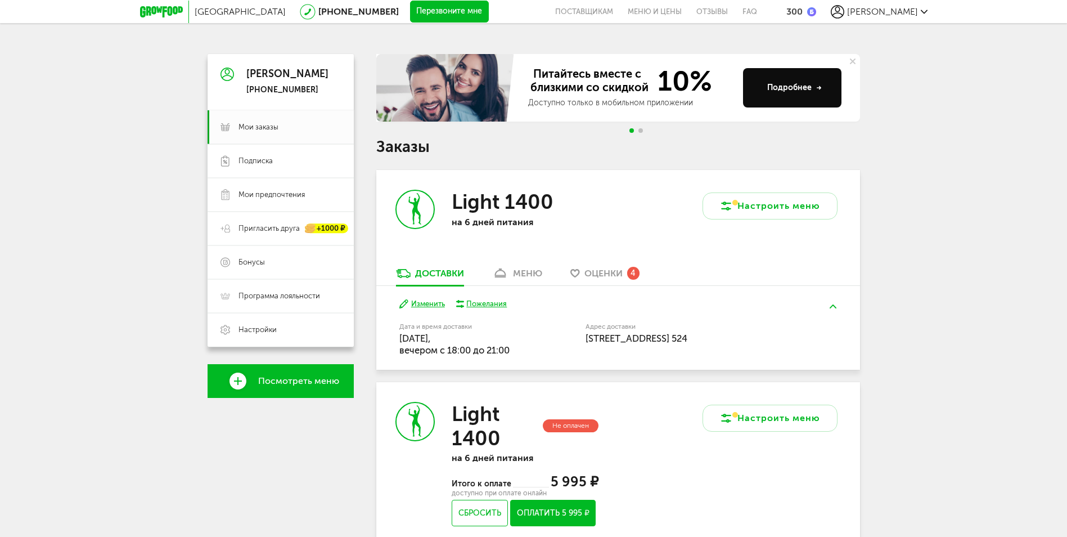
click at [601, 272] on span "Оценки" at bounding box center [604, 273] width 38 height 11
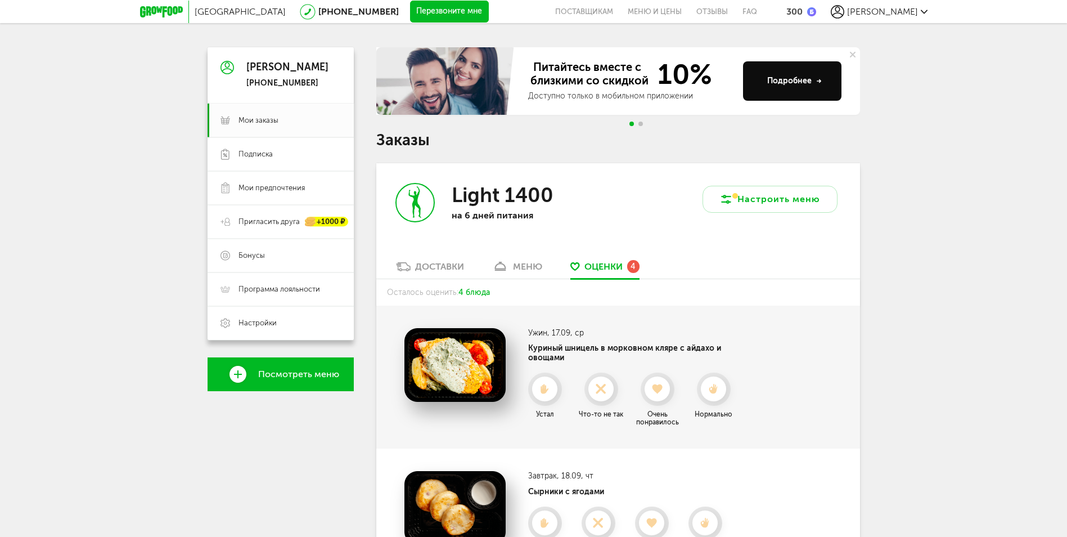
scroll to position [206, 0]
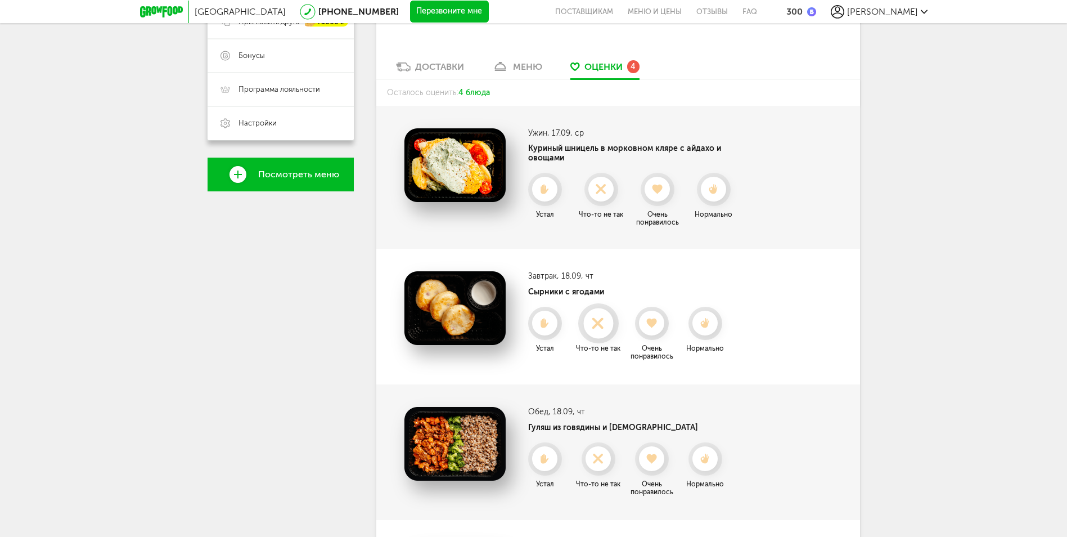
click at [598, 316] on use at bounding box center [598, 323] width 22 height 22
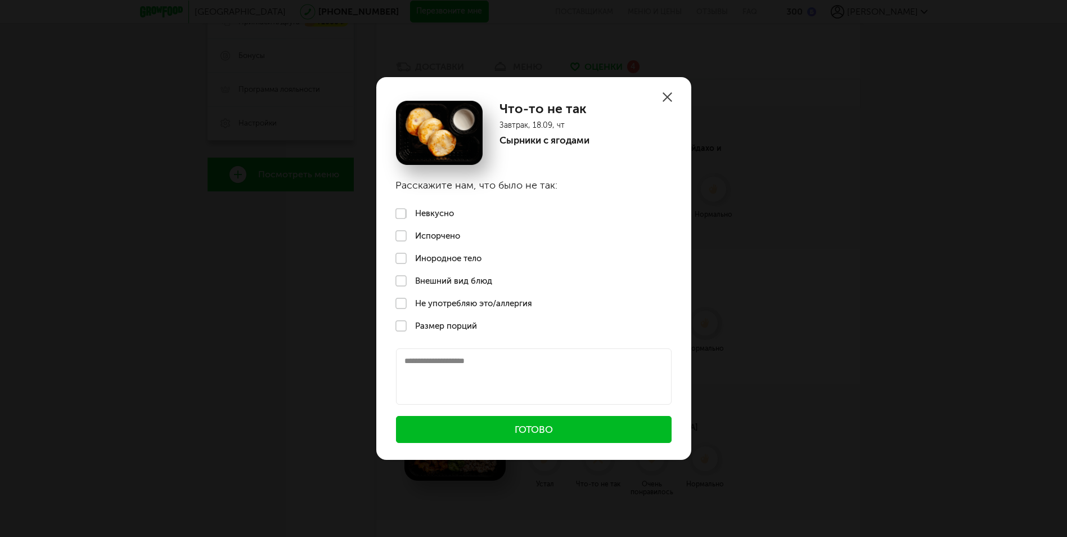
click at [412, 365] on textarea at bounding box center [534, 376] width 276 height 56
type textarea "*********"
click at [546, 431] on button "Готово" at bounding box center [534, 429] width 276 height 27
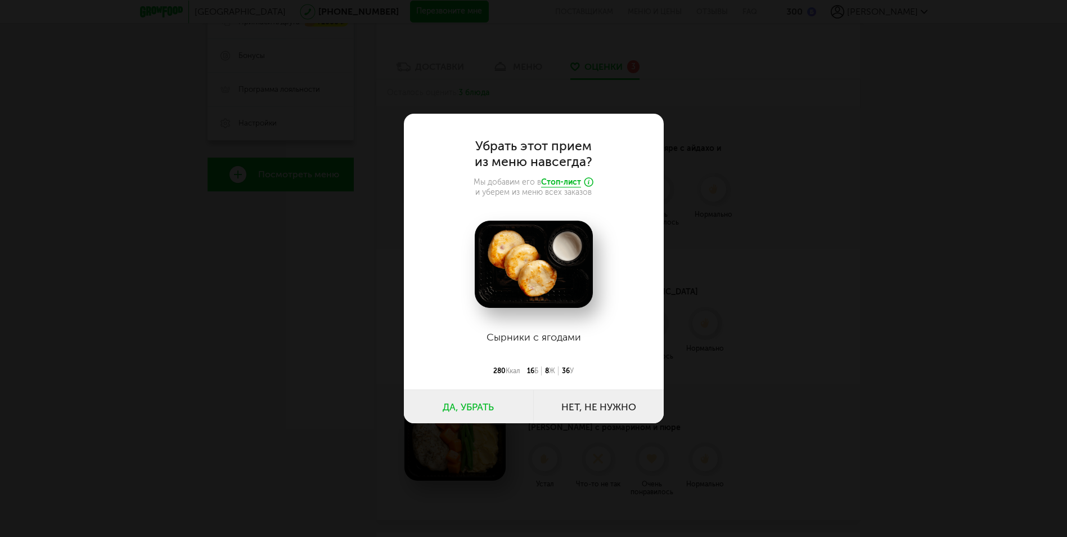
click at [487, 407] on button "Да, убрать" at bounding box center [469, 406] width 130 height 34
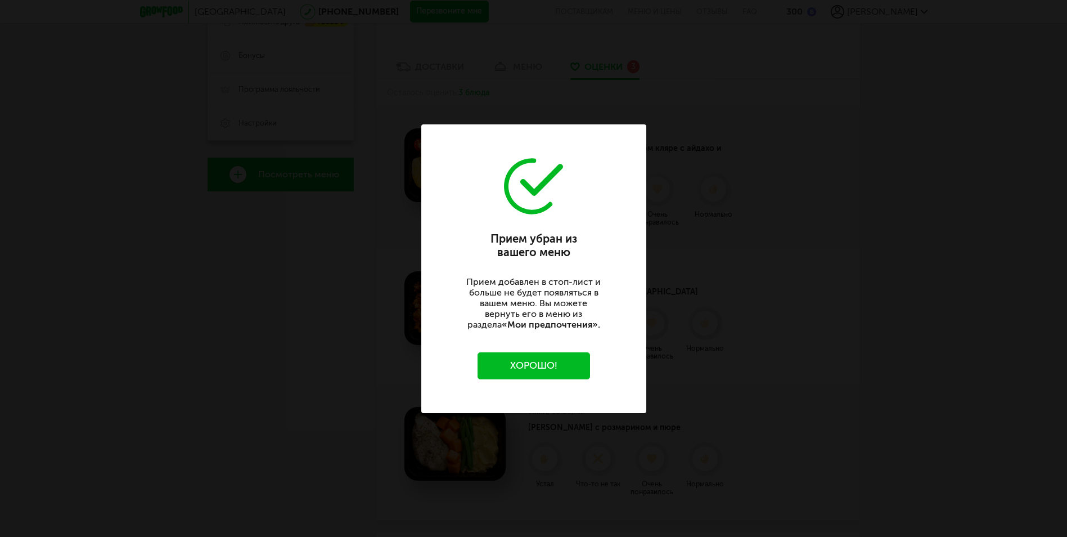
click at [517, 362] on button "Хорошо!" at bounding box center [534, 365] width 113 height 27
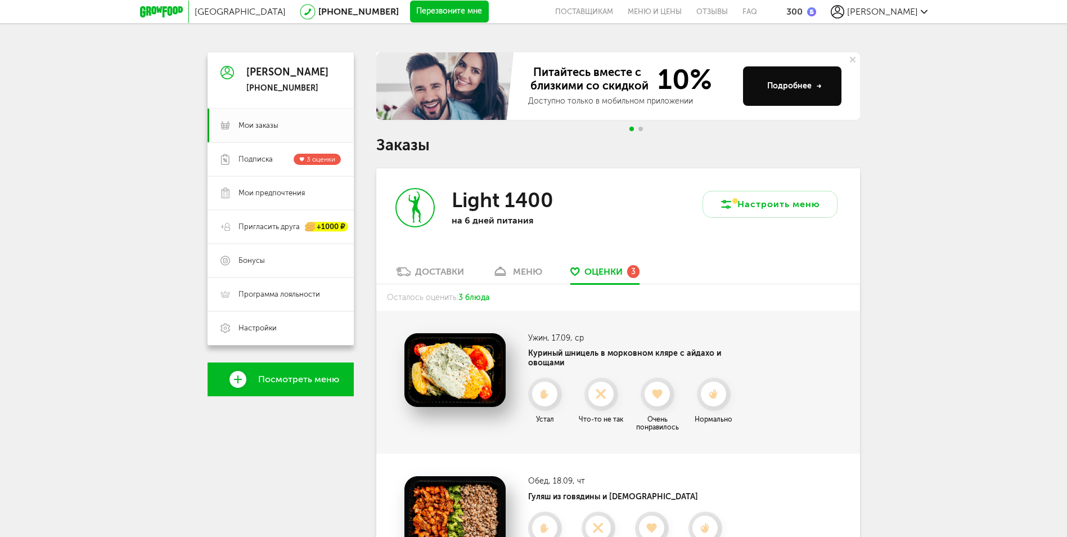
scroll to position [0, 0]
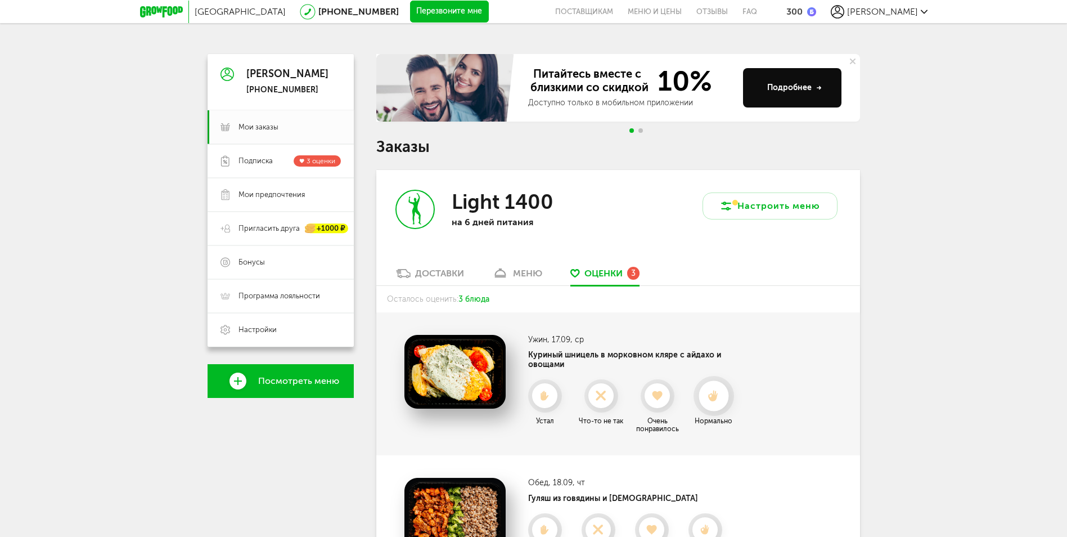
click at [716, 390] on use at bounding box center [713, 396] width 10 height 12
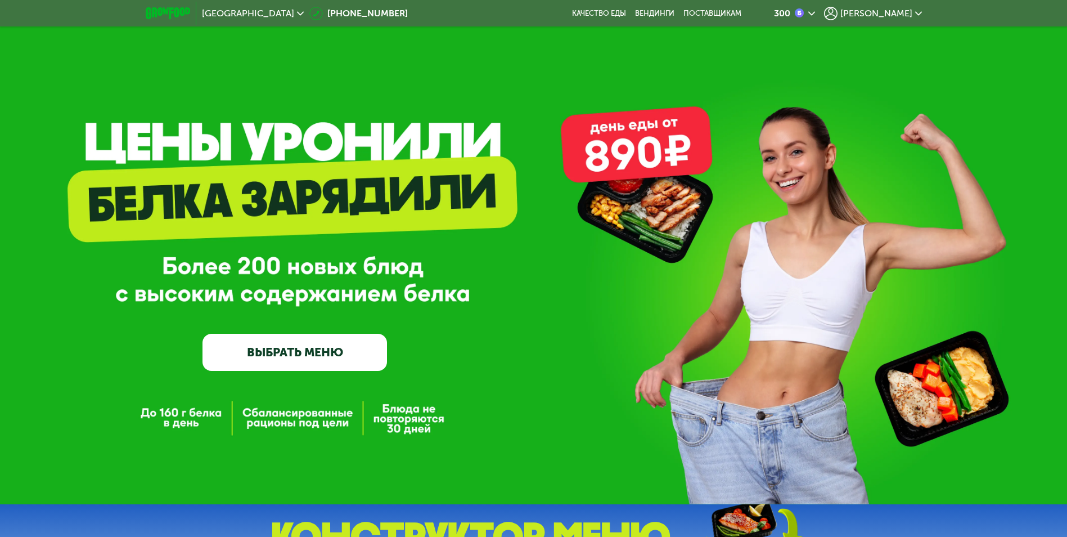
click at [903, 13] on span "[PERSON_NAME]" at bounding box center [876, 13] width 72 height 9
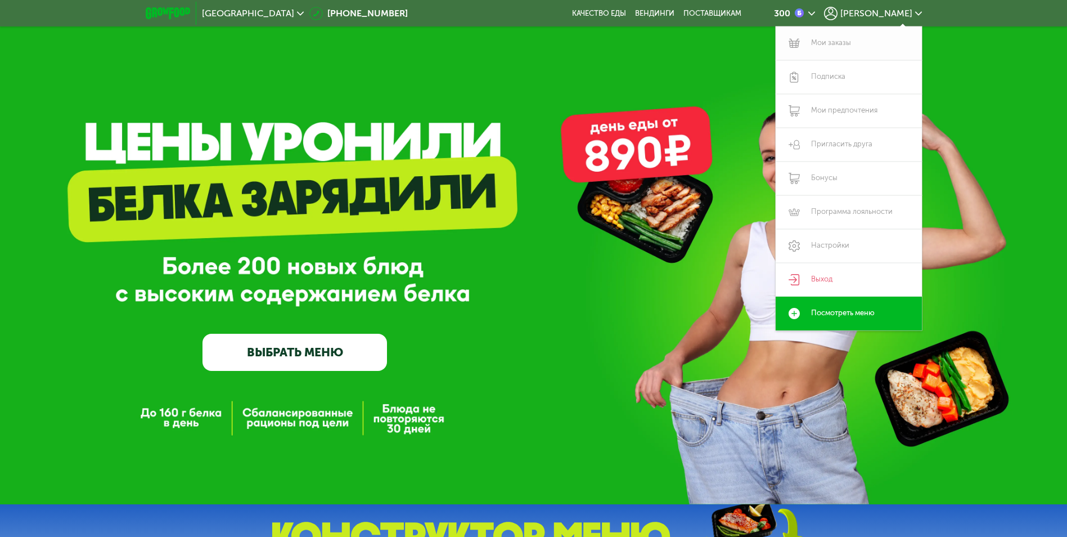
click at [822, 42] on link "Мои заказы" at bounding box center [849, 43] width 146 height 34
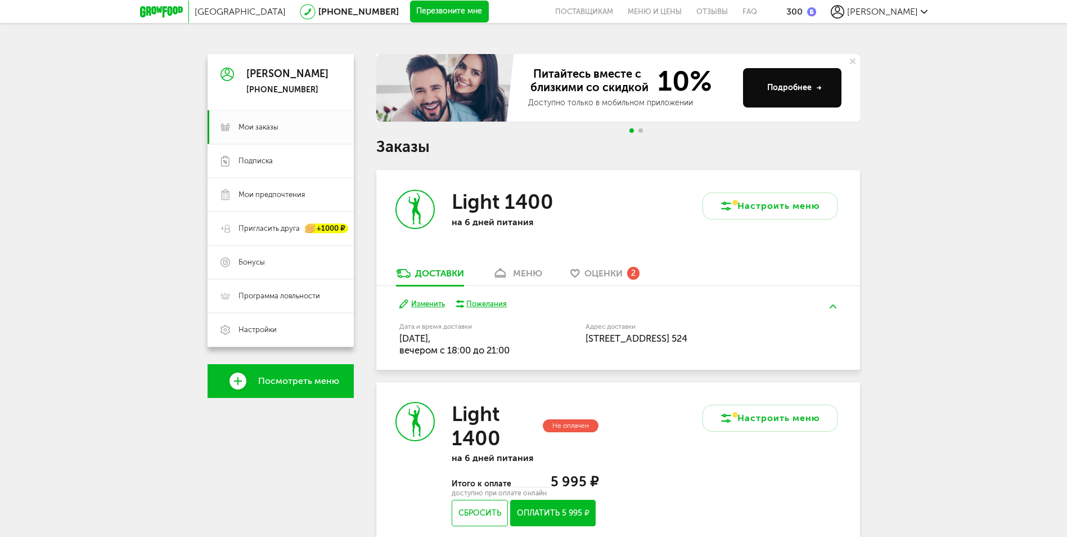
click at [604, 272] on span "Оценки" at bounding box center [604, 273] width 38 height 11
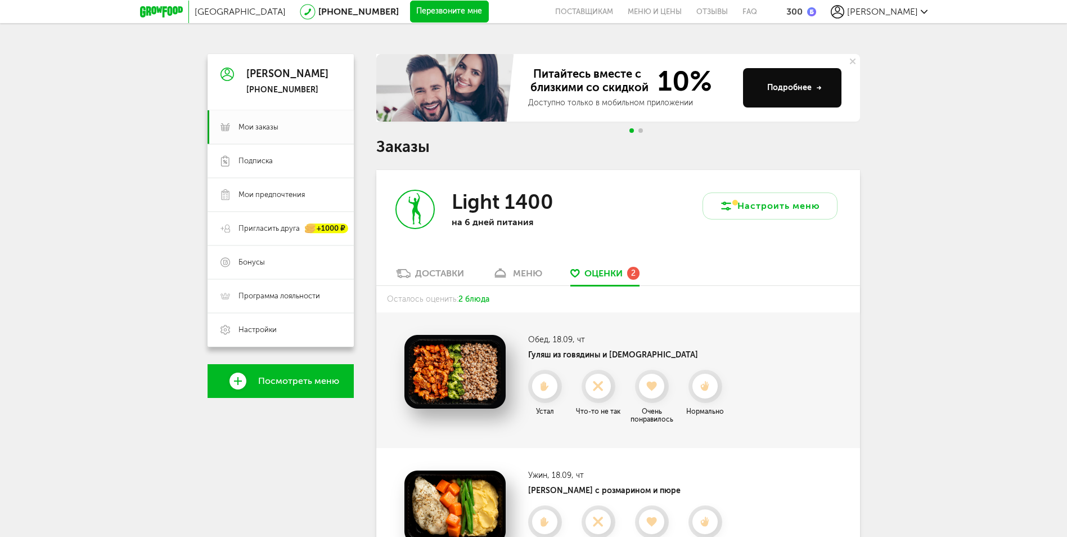
scroll to position [206, 0]
